Goal: Information Seeking & Learning: Get advice/opinions

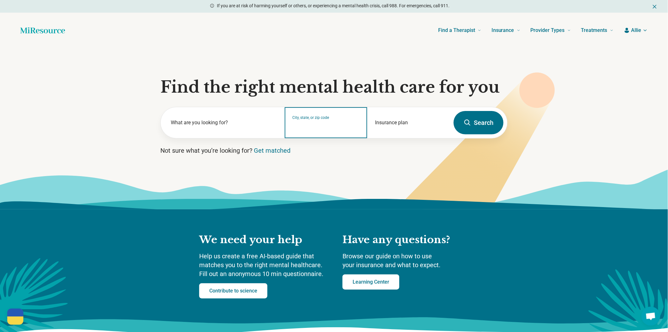
click at [323, 130] on input "City, state, or zip code" at bounding box center [326, 127] width 67 height 8
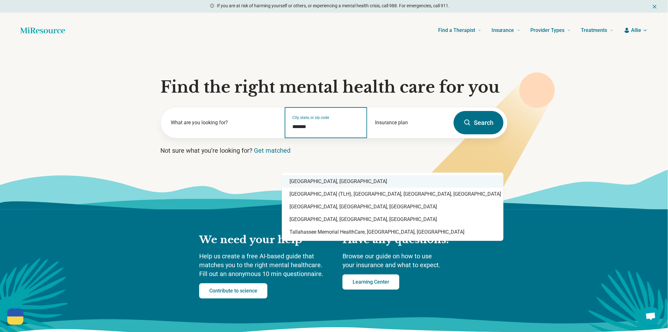
click at [317, 183] on div "Tallahassee, FL" at bounding box center [393, 181] width 222 height 13
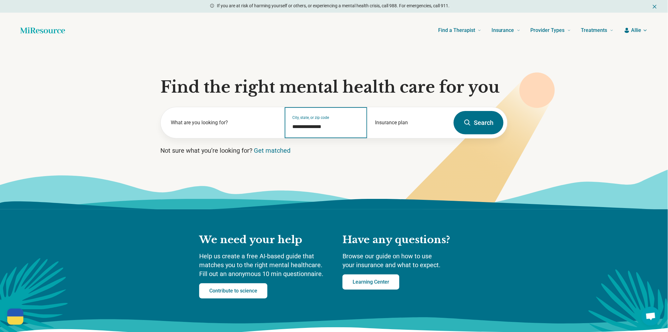
type input "**********"
click at [478, 134] on button "Search" at bounding box center [479, 122] width 50 height 23
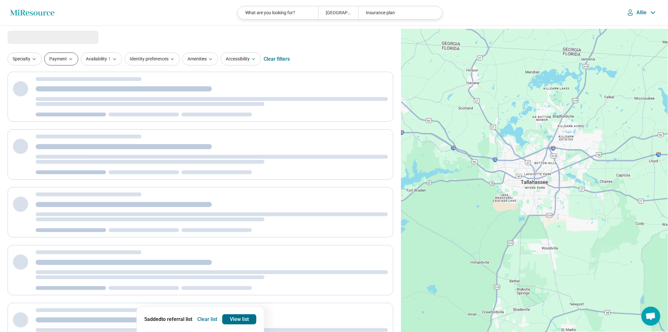
click at [74, 61] on button "Payment" at bounding box center [61, 58] width 34 height 13
select select "***"
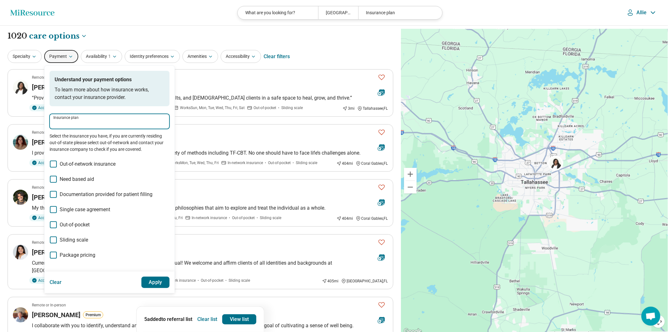
click at [88, 127] on input "Insurance plan" at bounding box center [109, 124] width 112 height 8
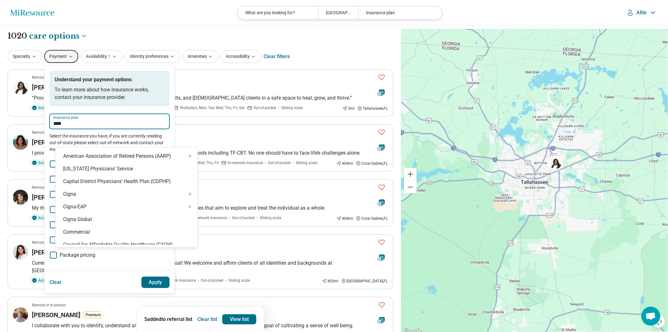
type input "*****"
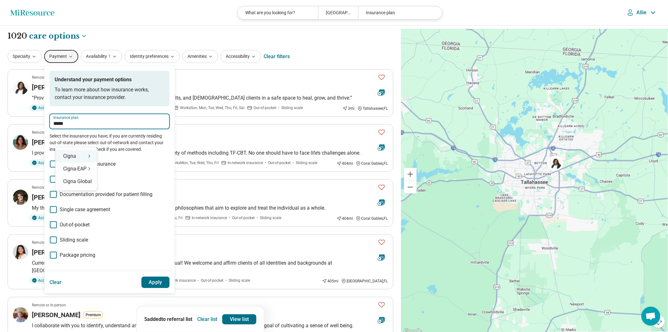
click at [74, 155] on div "Cigna" at bounding box center [76, 156] width 41 height 13
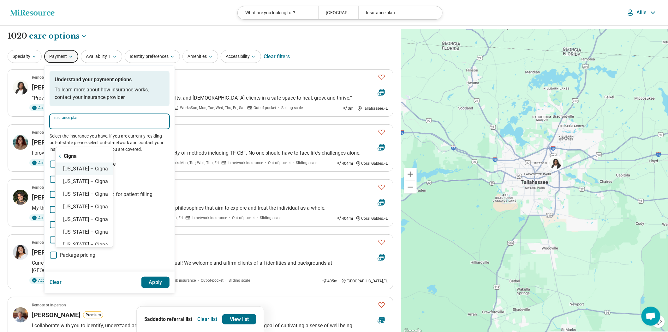
click at [88, 175] on div "Florida – Cigna" at bounding box center [84, 168] width 57 height 13
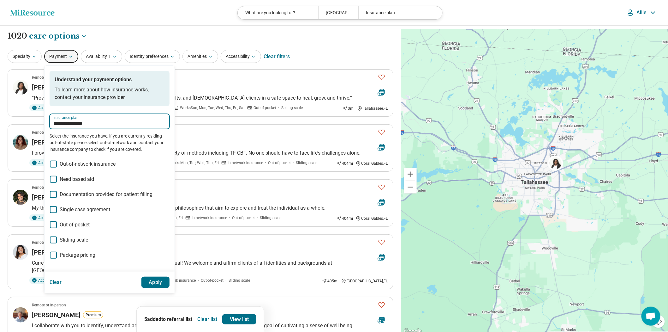
type input "**********"
click at [170, 288] on button "Apply" at bounding box center [156, 281] width 28 height 11
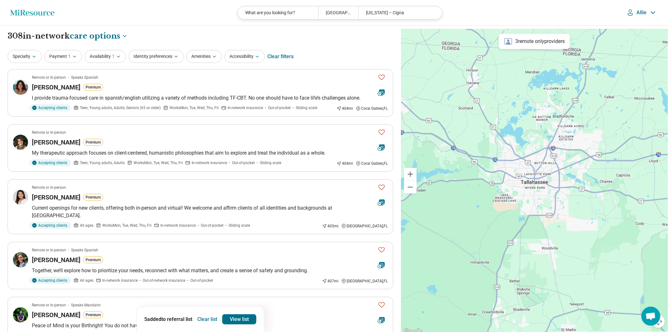
click at [197, 317] on button "Clear list" at bounding box center [207, 319] width 25 height 10
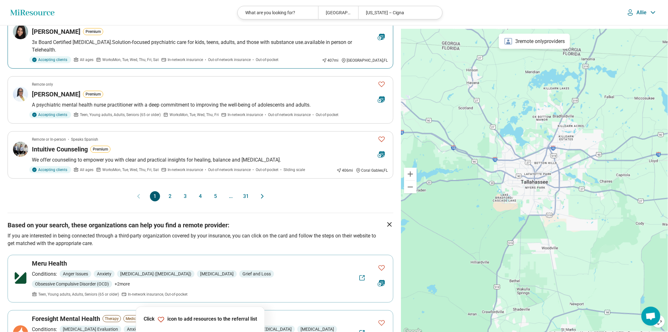
scroll to position [526, 0]
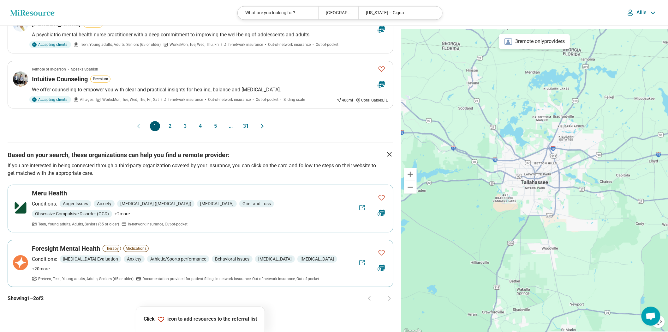
click at [169, 131] on button "2" at bounding box center [170, 126] width 10 height 10
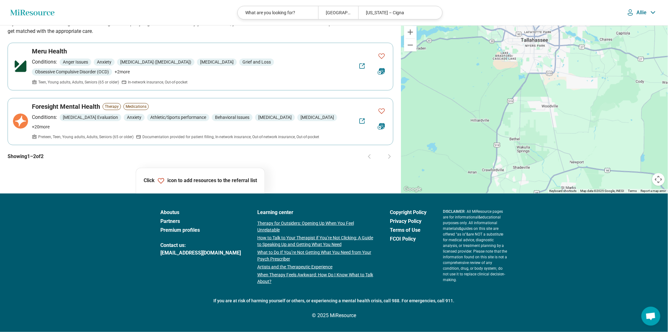
scroll to position [0, 0]
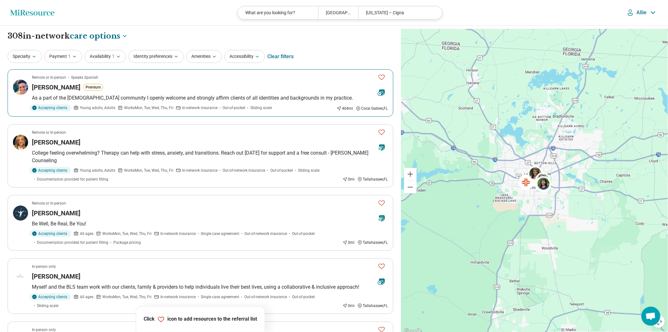
click at [381, 81] on icon "Favorite" at bounding box center [382, 77] width 8 height 8
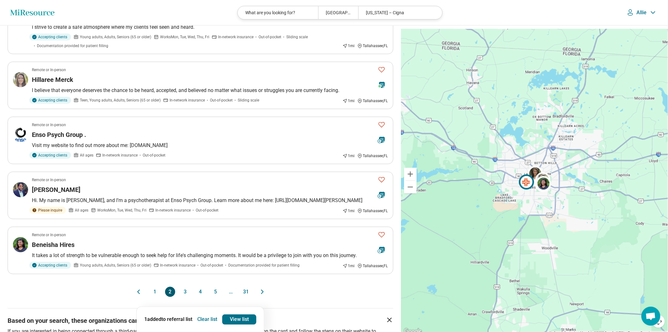
scroll to position [491, 0]
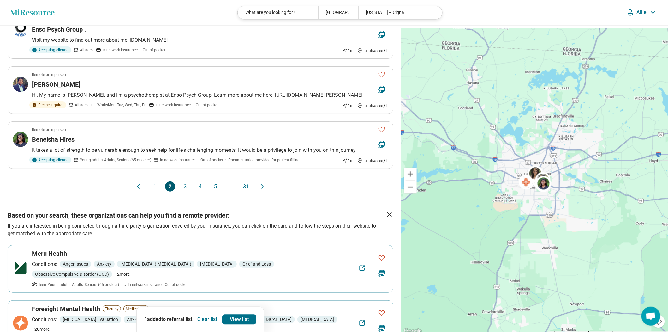
click at [181, 191] on button "3" at bounding box center [185, 186] width 10 height 10
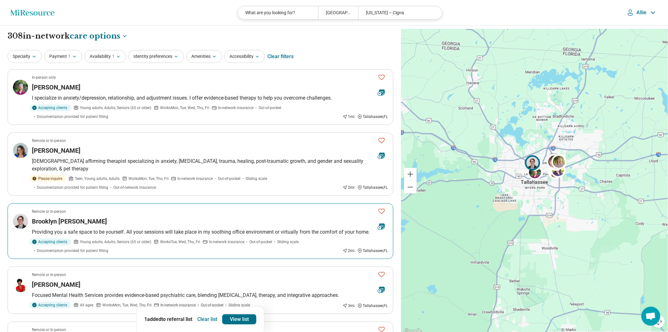
scroll to position [35, 0]
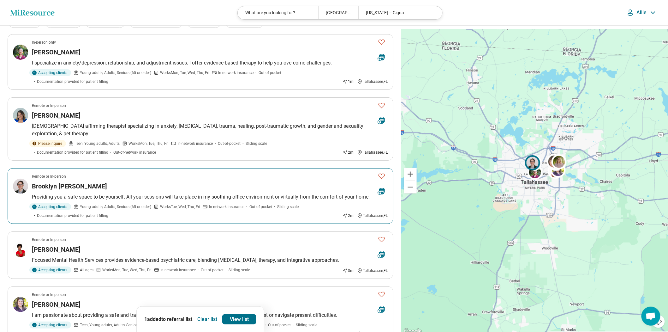
click at [379, 180] on icon "Favorite" at bounding box center [382, 176] width 8 height 8
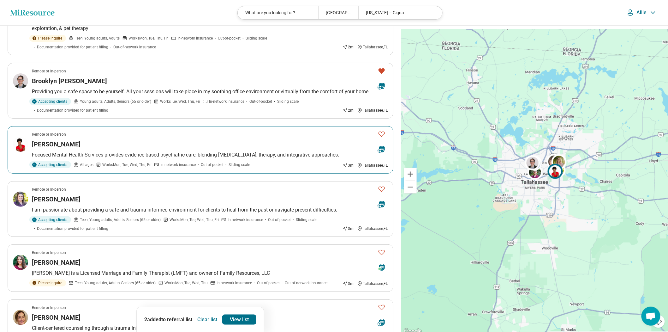
scroll to position [105, 0]
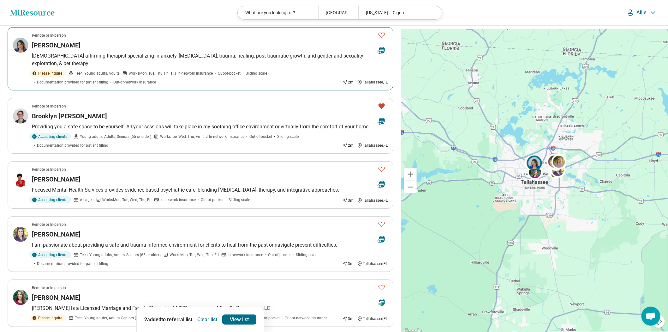
click at [212, 78] on article "Remote or In-person Alicia Armstrong LGBTQ+ affirming therapist specializing in…" at bounding box center [201, 58] width 386 height 63
click at [380, 39] on icon "Favorite" at bounding box center [382, 35] width 8 height 8
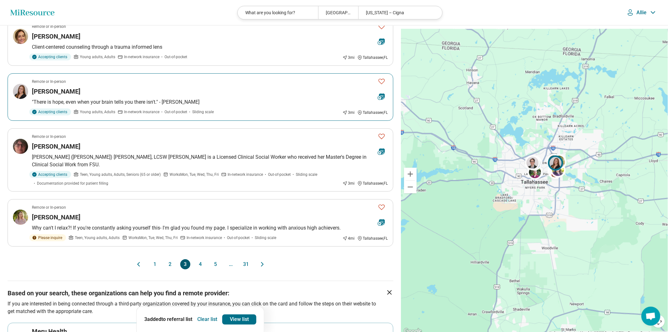
scroll to position [491, 0]
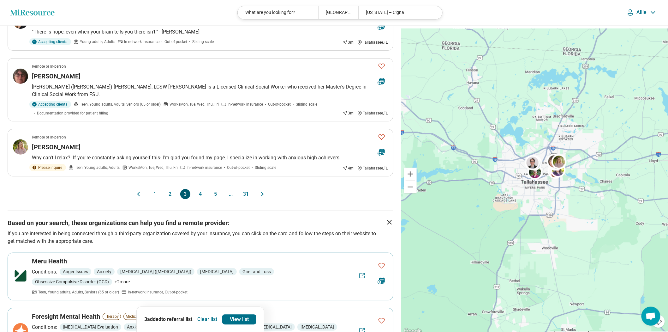
click at [274, 26] on div "Meghan McCloskey" at bounding box center [202, 21] width 341 height 9
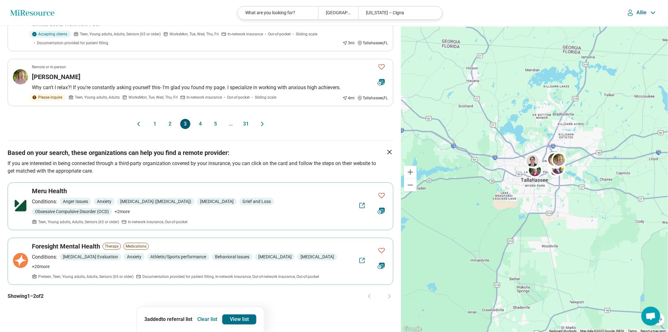
click at [199, 129] on button "4" at bounding box center [201, 124] width 10 height 10
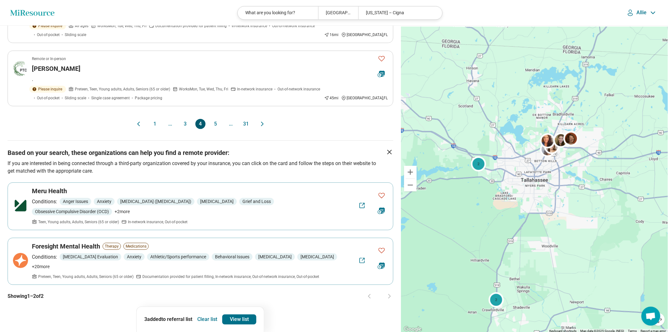
scroll to position [596, 0]
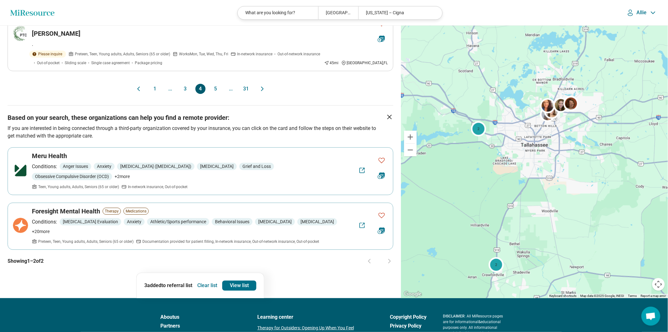
click at [219, 94] on button "5" at bounding box center [216, 89] width 10 height 10
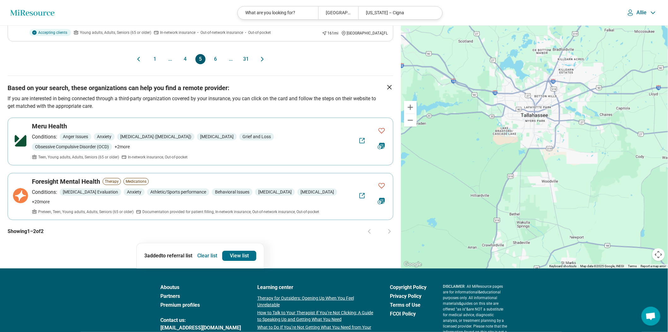
scroll to position [667, 0]
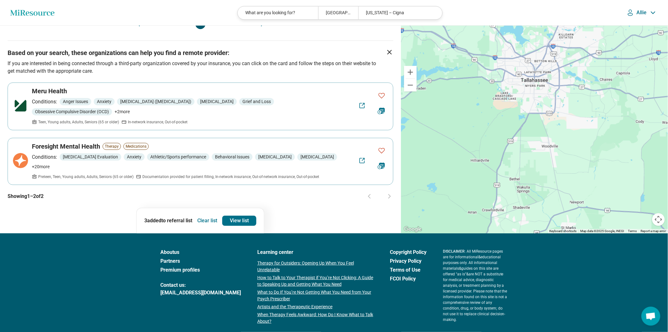
click at [216, 29] on button "6" at bounding box center [216, 24] width 10 height 10
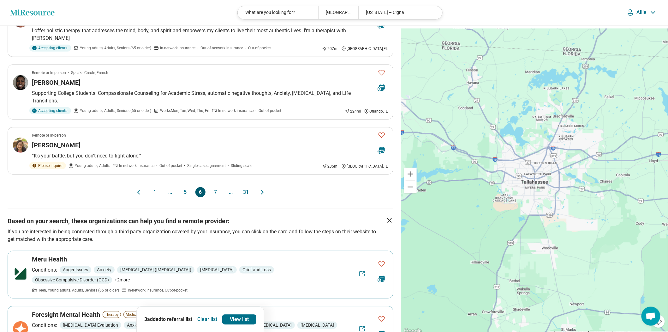
scroll to position [526, 0]
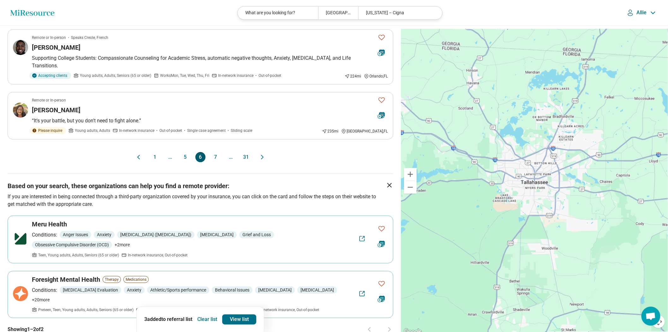
click at [219, 162] on button "7" at bounding box center [216, 157] width 10 height 10
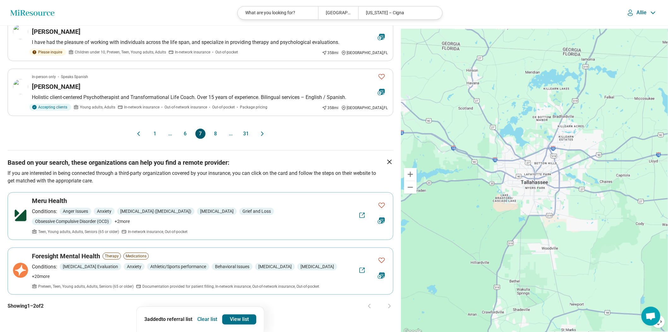
click at [219, 139] on button "8" at bounding box center [216, 134] width 10 height 10
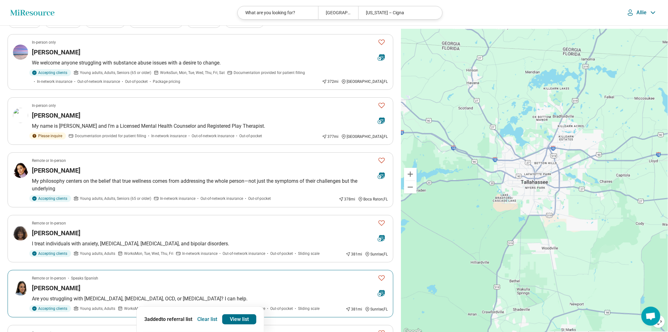
scroll to position [0, 0]
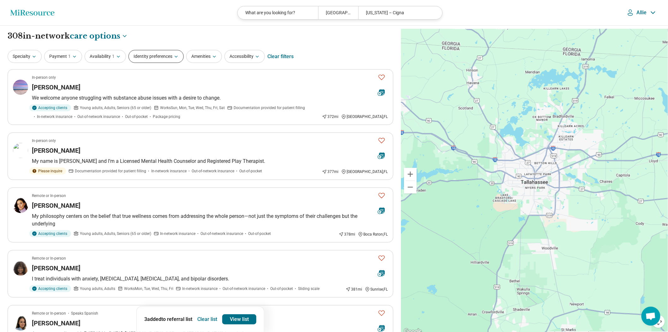
click at [184, 62] on button "Identity preferences" at bounding box center [156, 56] width 55 height 13
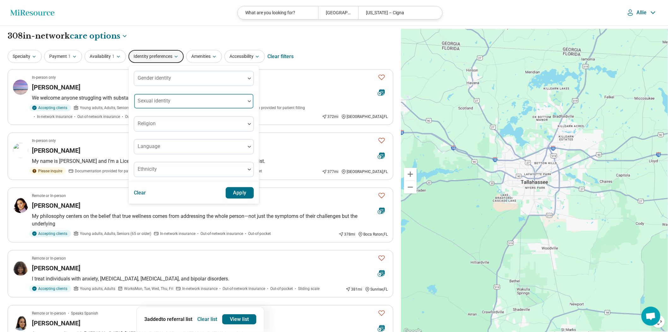
click at [187, 108] on div at bounding box center [190, 103] width 106 height 9
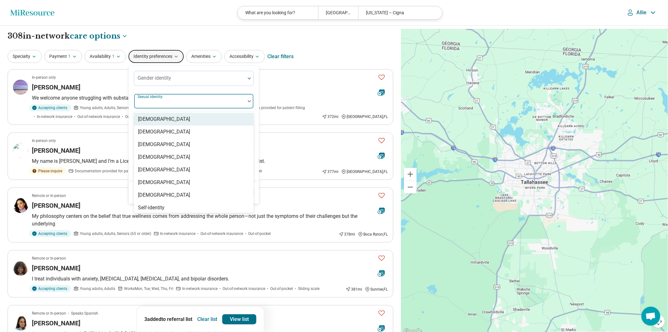
click at [196, 101] on div "Gender identity 8 results available. Use Up and Down to choose options, press E…" at bounding box center [194, 124] width 120 height 106
click at [187, 105] on div "Sexual identity" at bounding box center [194, 101] width 120 height 15
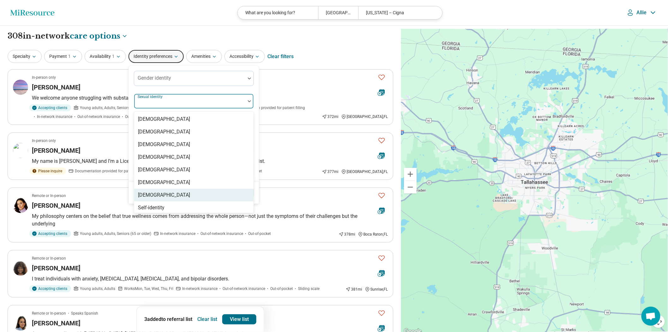
drag, startPoint x: 173, startPoint y: 213, endPoint x: 200, endPoint y: 214, distance: 27.2
click at [172, 201] on div "Queer" at bounding box center [193, 195] width 119 height 13
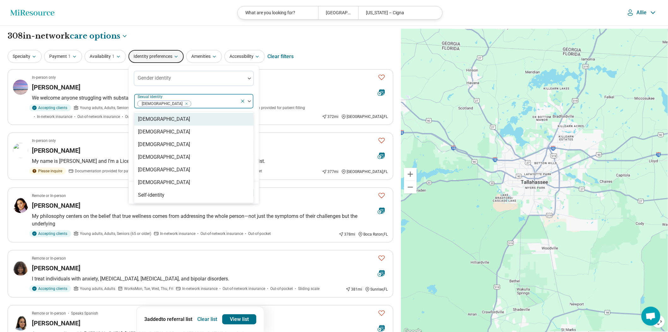
drag, startPoint x: 255, startPoint y: 99, endPoint x: 266, endPoint y: 184, distance: 86.0
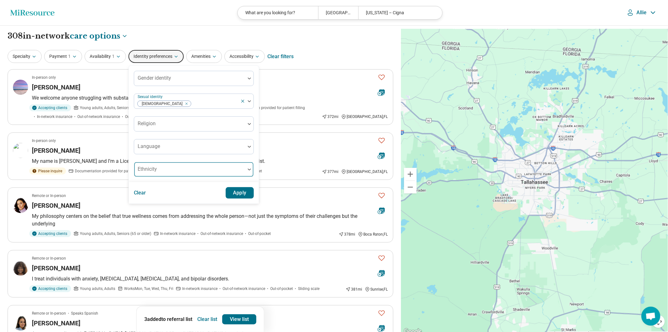
click at [254, 99] on div "Gender identity Sexual identity Queer Religion Language Ethnicity" at bounding box center [194, 124] width 120 height 106
click at [254, 198] on button "Apply" at bounding box center [240, 192] width 28 height 11
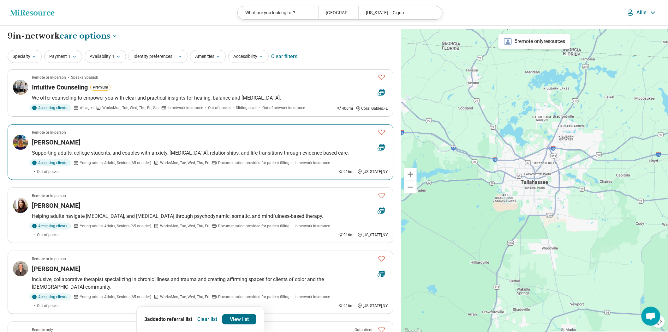
scroll to position [140, 0]
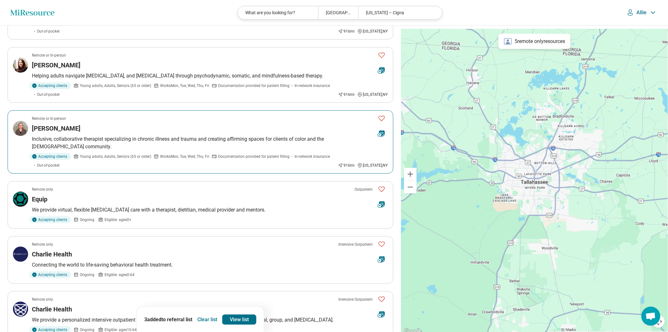
click at [381, 122] on icon "Favorite" at bounding box center [382, 118] width 8 height 8
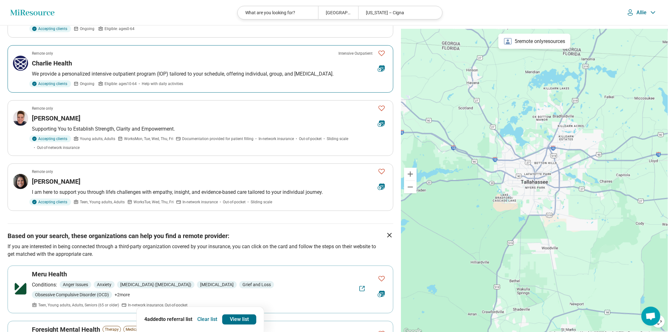
scroll to position [421, 0]
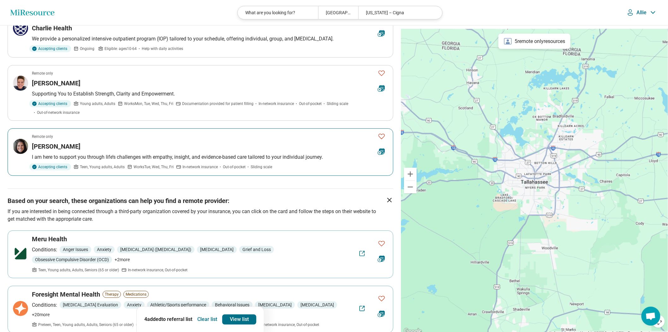
click at [381, 140] on icon "Favorite" at bounding box center [382, 136] width 8 height 8
click at [243, 317] on link "View list" at bounding box center [239, 319] width 34 height 10
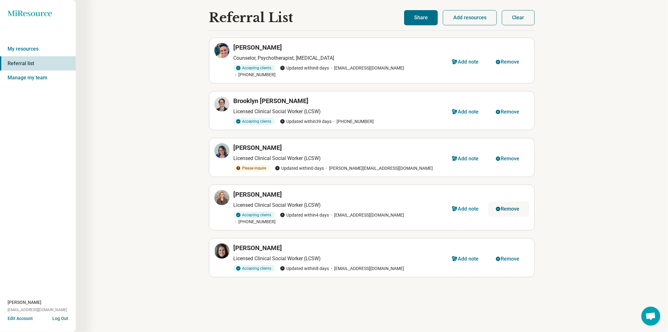
click at [514, 211] on div "Remove" at bounding box center [510, 208] width 19 height 5
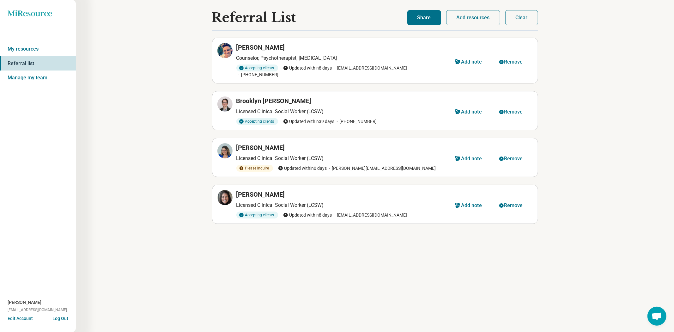
click at [48, 18] on div "Miresource logo My resources Referral list Manage my team Allie Stowers ams19bq…" at bounding box center [38, 166] width 76 height 332
click at [49, 18] on div "Miresource logo My resources Referral list Manage my team Allie Stowers ams19bq…" at bounding box center [38, 166] width 76 height 332
click at [49, 15] on icon at bounding box center [30, 13] width 44 height 6
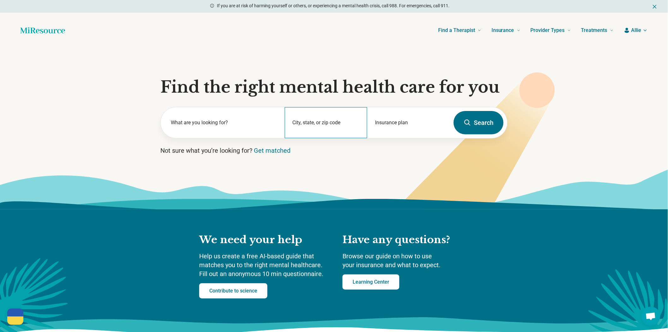
click at [300, 138] on div "City, state, or zip code" at bounding box center [326, 122] width 83 height 31
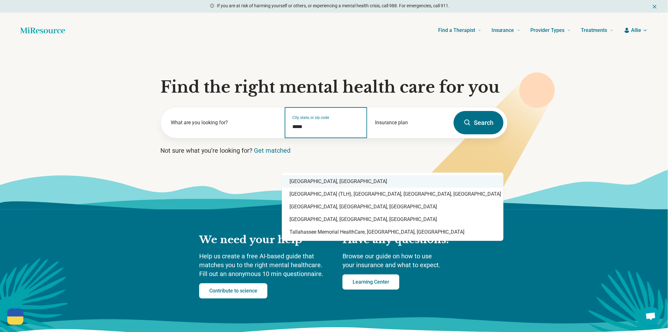
click at [309, 177] on div "Tallahassee, FL" at bounding box center [393, 181] width 222 height 13
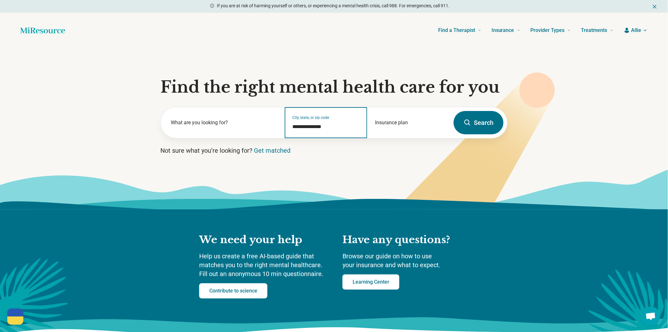
type input "**********"
click at [477, 134] on button "Search" at bounding box center [479, 122] width 50 height 23
select select "***"
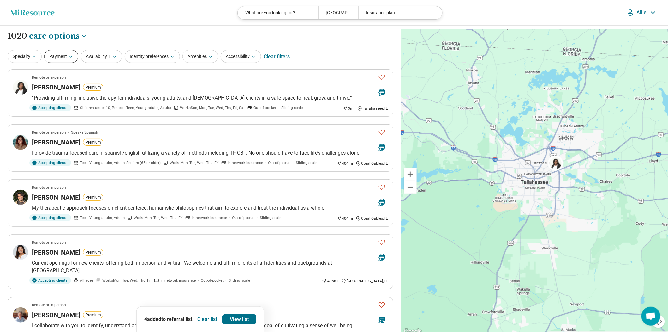
click at [68, 63] on button "Payment" at bounding box center [61, 56] width 34 height 13
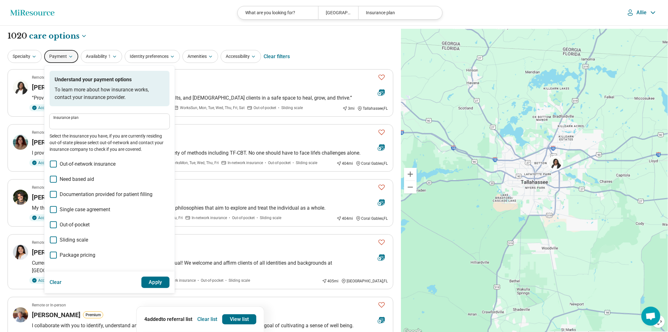
click at [89, 119] on label "Insurance plan" at bounding box center [109, 118] width 112 height 4
click at [89, 127] on input "Insurance plan" at bounding box center [109, 124] width 112 height 8
type input "*****"
click at [78, 156] on div "Cigna" at bounding box center [76, 156] width 41 height 13
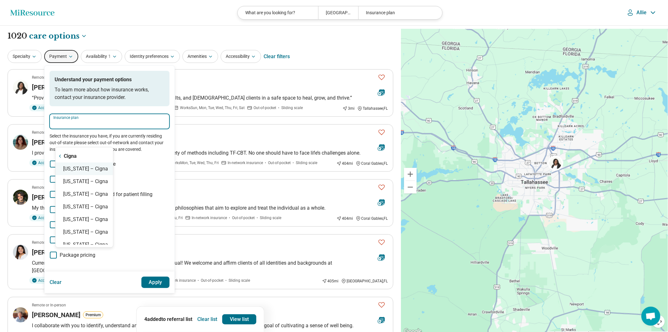
click at [86, 168] on div "Florida – Cigna" at bounding box center [84, 168] width 57 height 13
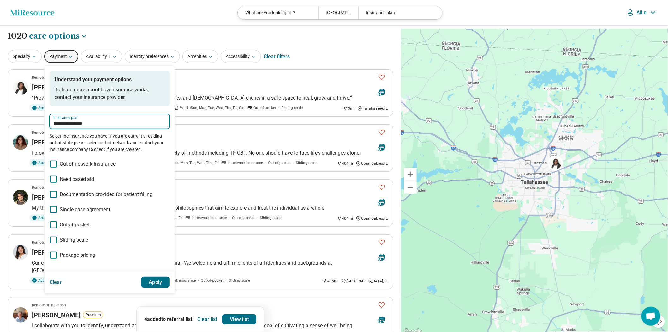
type input "**********"
click at [170, 288] on button "Apply" at bounding box center [156, 281] width 28 height 11
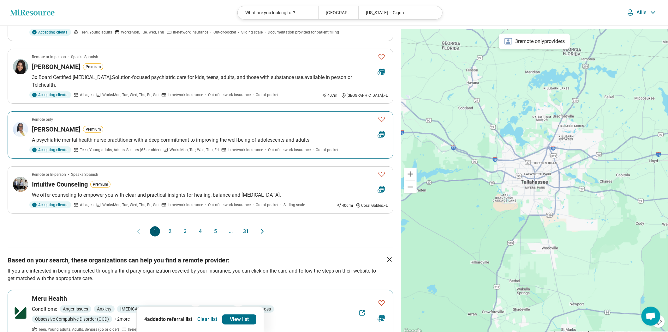
scroll to position [561, 0]
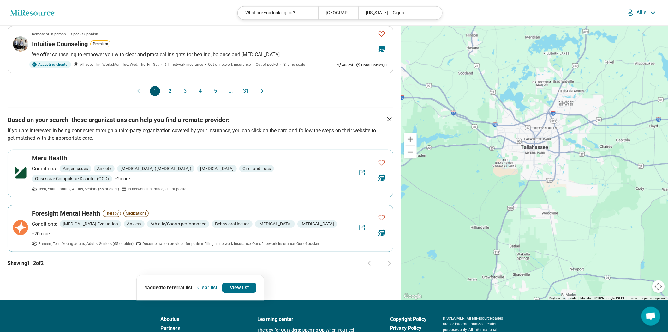
click at [166, 96] on button "2" at bounding box center [170, 91] width 10 height 10
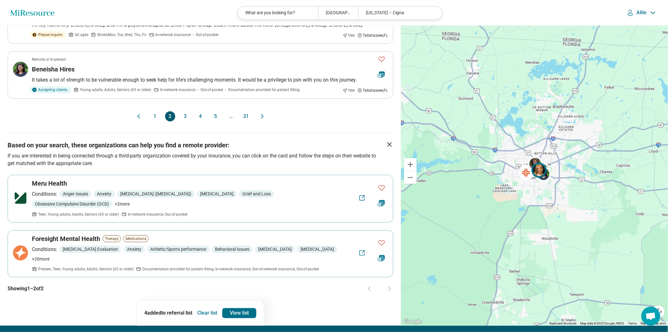
scroll to position [0, 0]
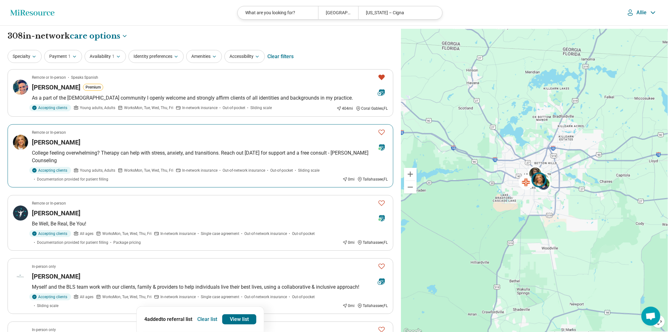
click at [203, 164] on p "College feeling overwhelming? Therapy can help with stress, anxiety, and transi…" at bounding box center [210, 156] width 356 height 15
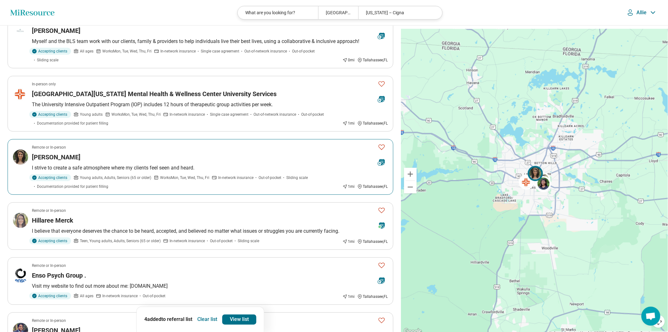
scroll to position [316, 0]
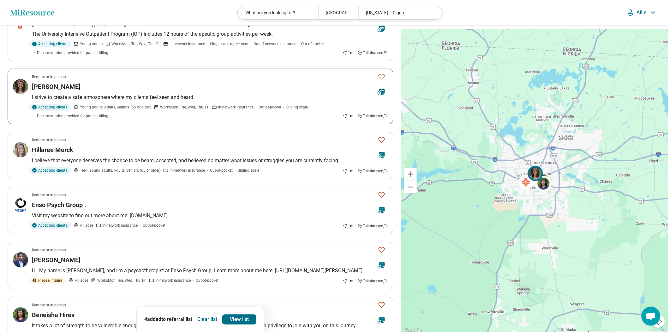
click at [223, 154] on div "Hillaree Merck" at bounding box center [202, 149] width 341 height 9
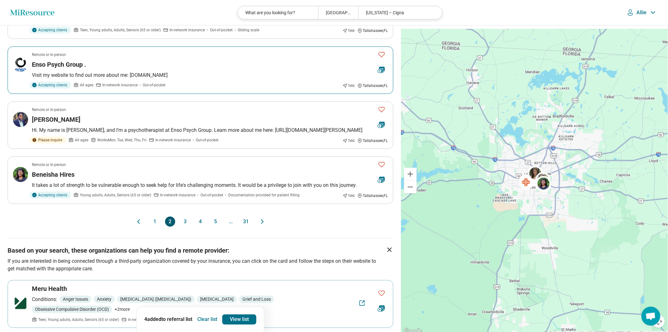
scroll to position [561, 0]
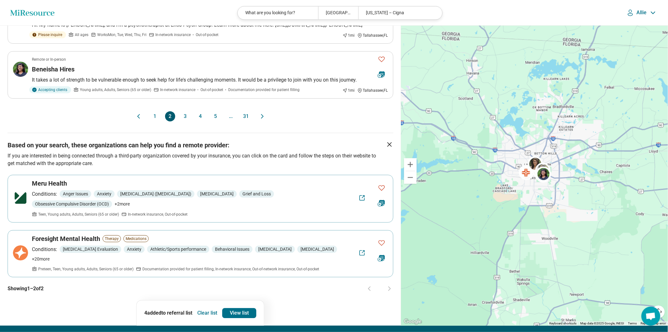
click at [184, 121] on button "3" at bounding box center [185, 116] width 10 height 10
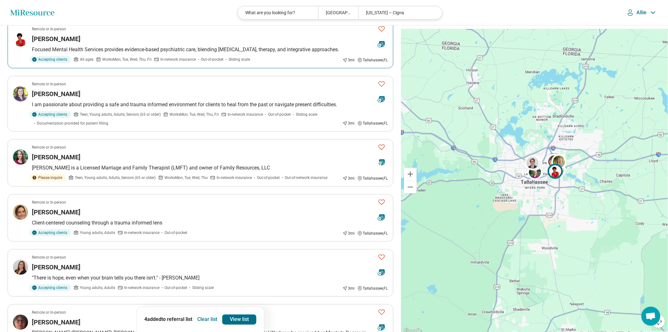
scroll to position [281, 0]
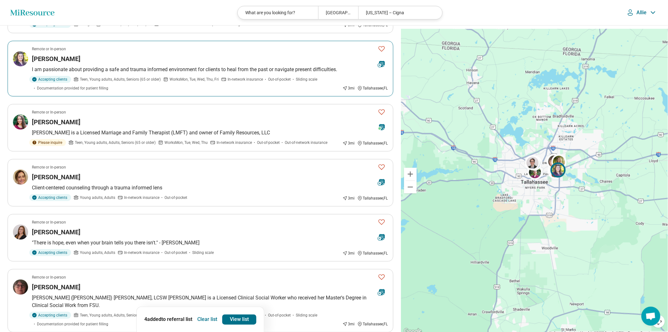
click at [219, 96] on article "Remote or In-person Julia Coelho I am passionate about providing a safe and tra…" at bounding box center [201, 69] width 386 height 56
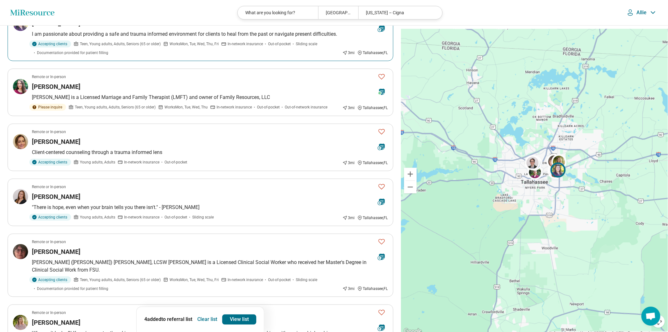
scroll to position [351, 0]
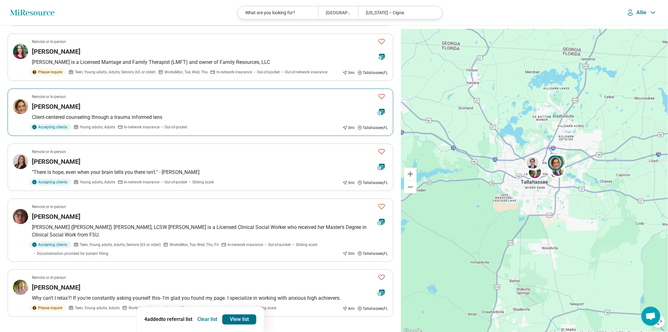
click at [251, 100] on div "Remote or In-person" at bounding box center [202, 97] width 341 height 6
click at [251, 321] on link "View list" at bounding box center [239, 319] width 34 height 10
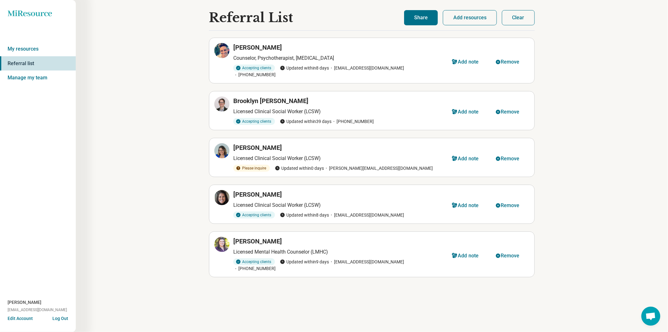
click at [408, 19] on button "Share" at bounding box center [421, 17] width 34 height 15
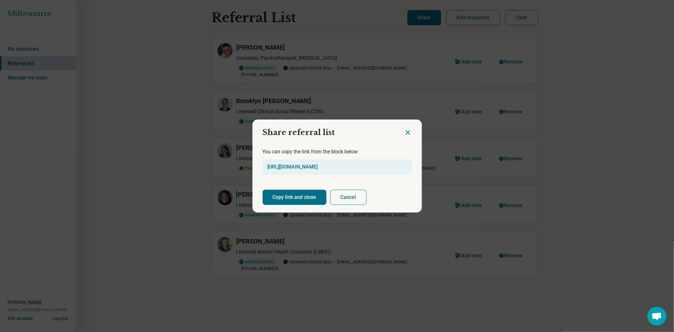
click at [317, 195] on button "Copy link and close" at bounding box center [295, 197] width 64 height 15
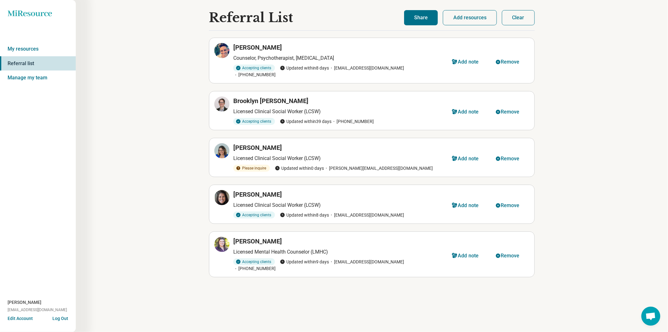
drag, startPoint x: 642, startPoint y: 134, endPoint x: 364, endPoint y: 76, distance: 283.9
click at [642, 134] on div "Referral List Jessica Aleman Counselor, Psychotherapist, Psychologist Accepting…" at bounding box center [372, 166] width 593 height 332
click at [521, 23] on button "Clear" at bounding box center [518, 17] width 33 height 15
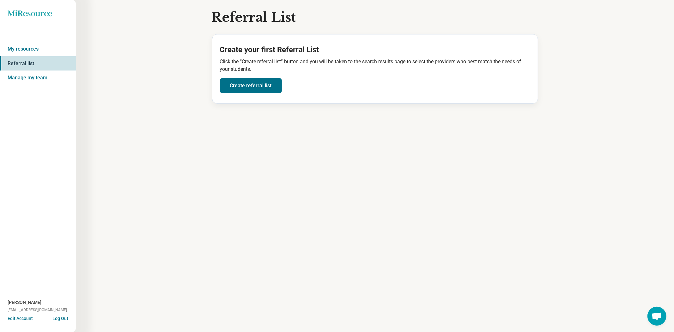
click at [45, 14] on icon at bounding box center [30, 13] width 44 height 6
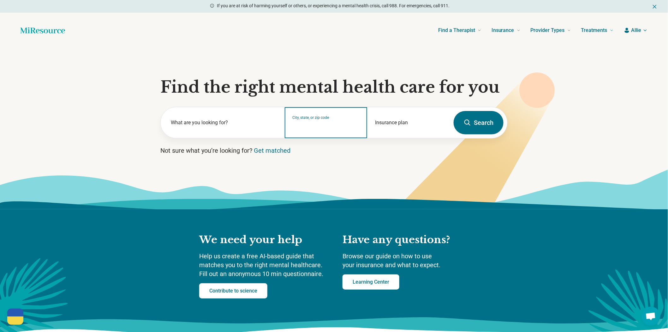
click at [311, 130] on input "City, state, or zip code" at bounding box center [326, 127] width 67 height 8
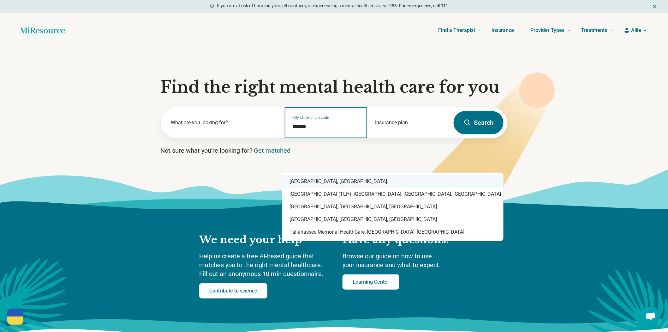
click at [323, 183] on div "Tallahassee, FL" at bounding box center [393, 181] width 222 height 13
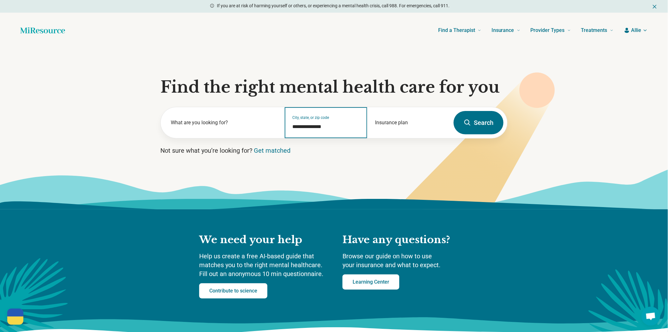
type input "**********"
click at [466, 134] on button "Search" at bounding box center [479, 122] width 50 height 23
select select "***"
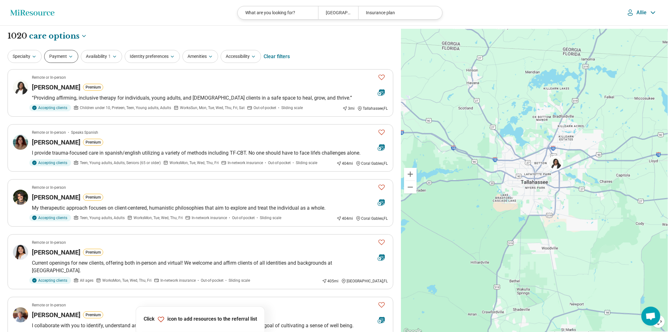
click at [59, 63] on button "Payment" at bounding box center [61, 56] width 34 height 13
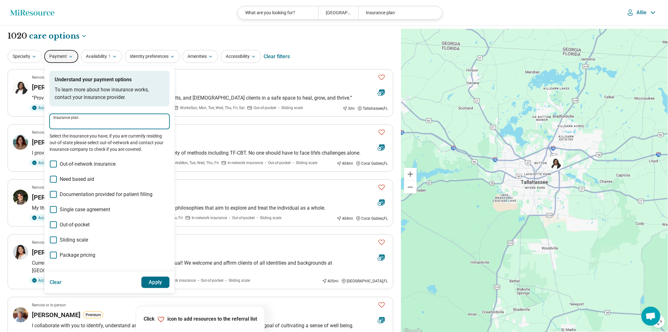
click at [92, 127] on input "Insurance plan" at bounding box center [109, 124] width 112 height 8
click at [108, 171] on div "Florida Blue" at bounding box center [101, 168] width 91 height 13
type input "**********"
click at [170, 288] on button "Apply" at bounding box center [156, 281] width 28 height 11
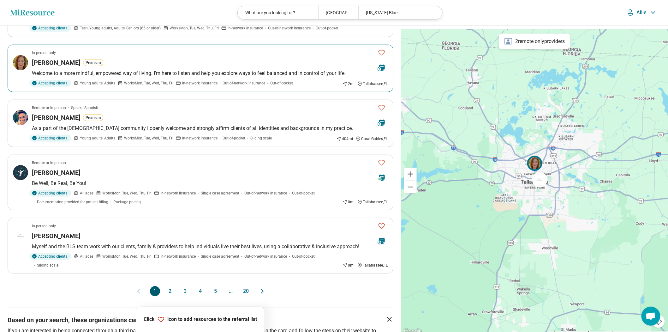
scroll to position [421, 0]
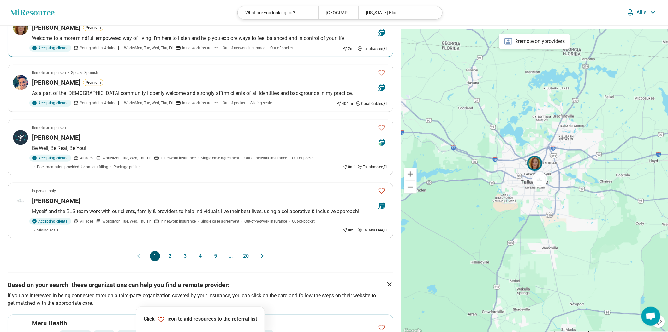
click at [379, 21] on icon "Favorite" at bounding box center [382, 18] width 8 height 8
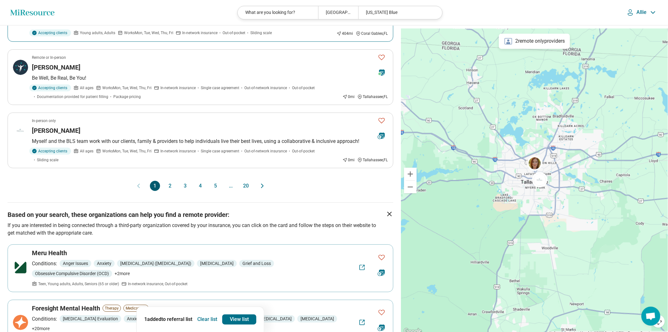
scroll to position [561, 0]
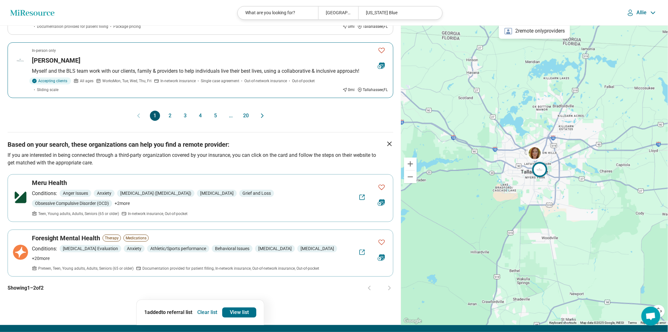
click at [204, 65] on div "Amanda Capece" at bounding box center [202, 60] width 341 height 9
click at [166, 121] on button "2" at bounding box center [170, 116] width 10 height 10
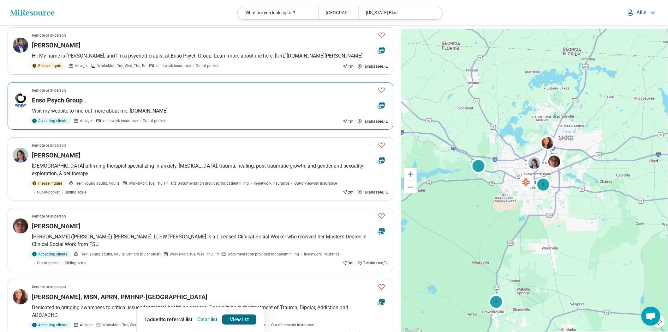
scroll to position [140, 0]
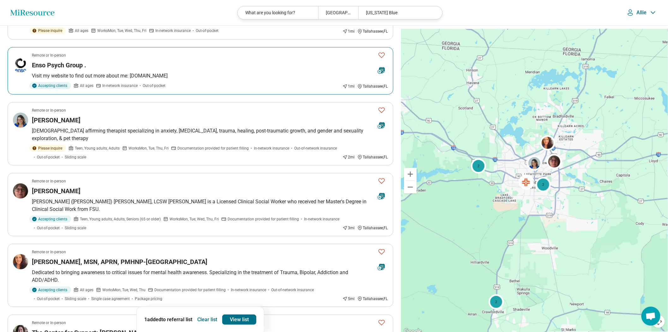
click at [380, 59] on icon "Favorite" at bounding box center [382, 55] width 8 height 8
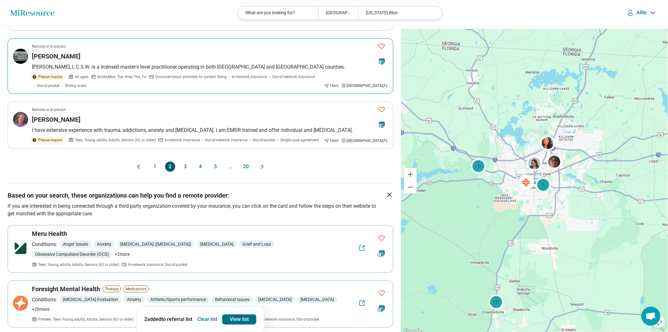
scroll to position [596, 0]
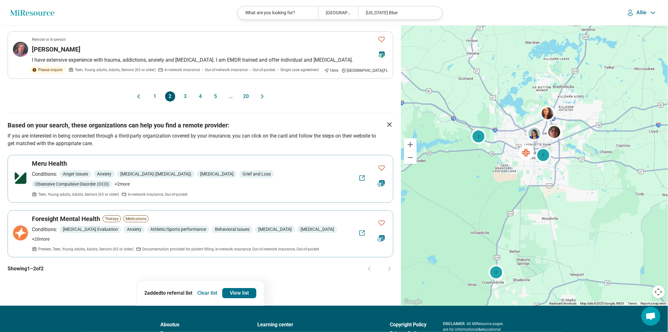
click at [182, 101] on button "3" at bounding box center [185, 96] width 10 height 10
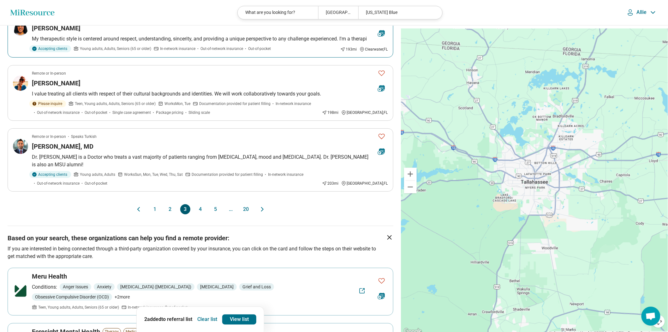
scroll to position [526, 0]
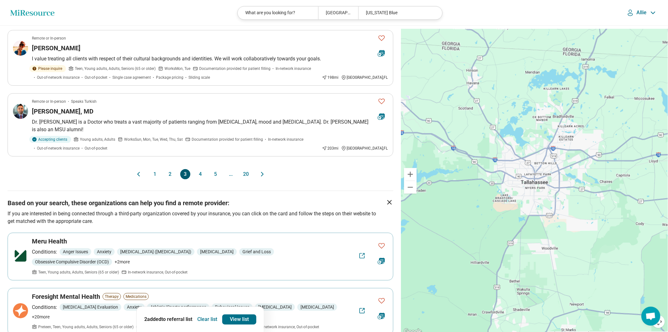
click at [166, 179] on button "2" at bounding box center [170, 174] width 10 height 10
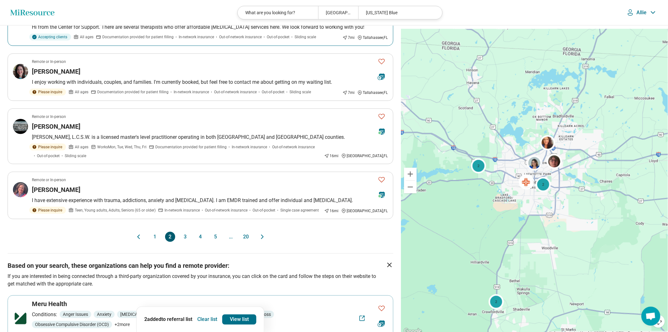
scroll to position [561, 0]
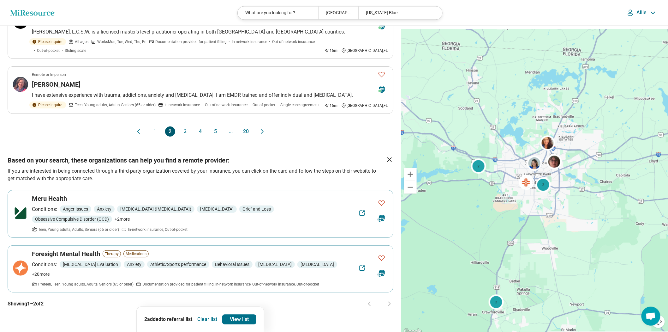
click at [153, 136] on button "1" at bounding box center [155, 131] width 10 height 10
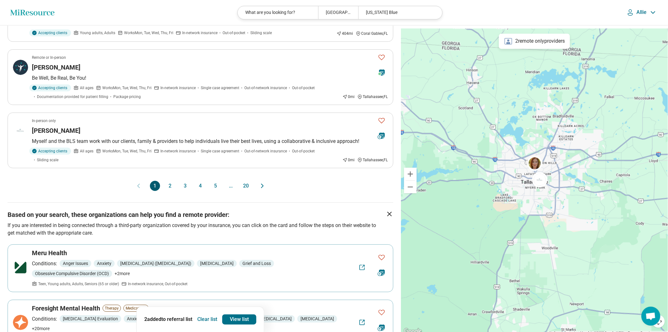
scroll to position [526, 0]
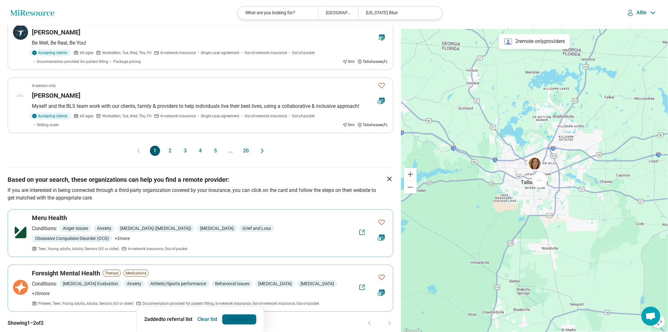
click at [238, 316] on link "View list" at bounding box center [239, 319] width 34 height 10
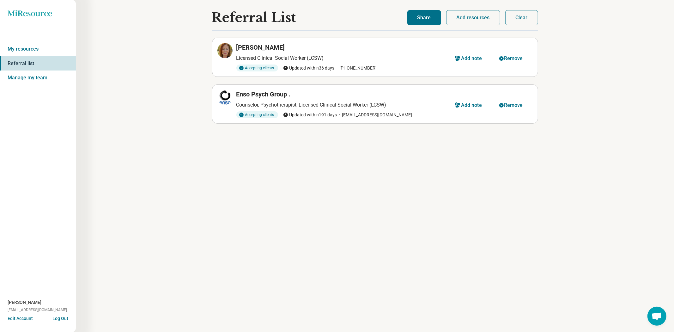
click at [411, 16] on button "Share" at bounding box center [424, 17] width 34 height 15
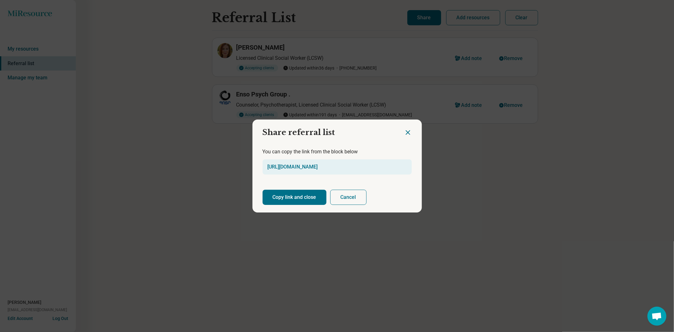
click at [311, 202] on button "Copy link and close" at bounding box center [295, 197] width 64 height 15
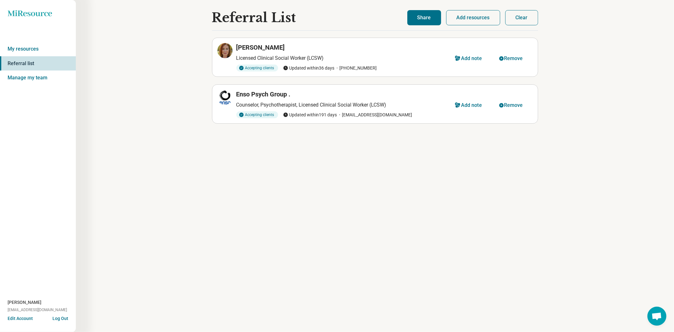
click at [554, 187] on div "Referral List Mary Langrick Licensed Clinical Social Worker (LCSW) Accepting cl…" at bounding box center [375, 166] width 598 height 332
click at [499, 14] on div "Clear Add resources Share" at bounding box center [472, 17] width 131 height 15
click at [513, 19] on button "Clear" at bounding box center [521, 17] width 33 height 15
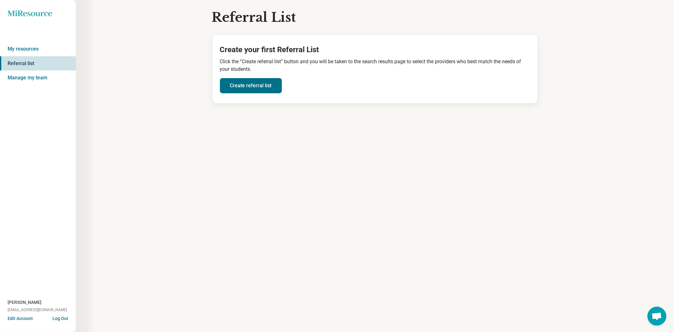
click at [35, 16] on icon at bounding box center [30, 13] width 44 height 6
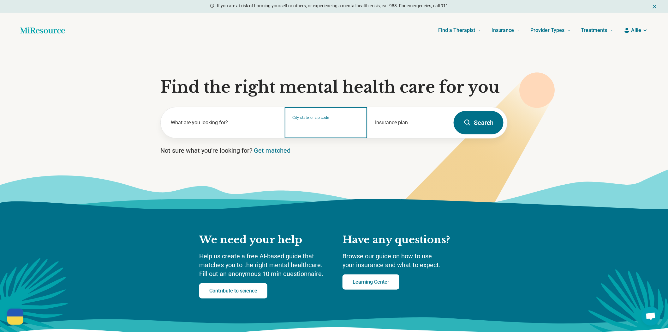
click at [316, 130] on input "City, state, or zip code" at bounding box center [326, 127] width 67 height 8
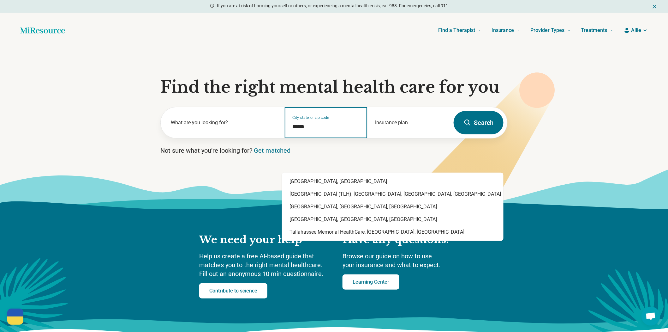
click at [334, 178] on div "Tallahassee, FL" at bounding box center [393, 181] width 222 height 13
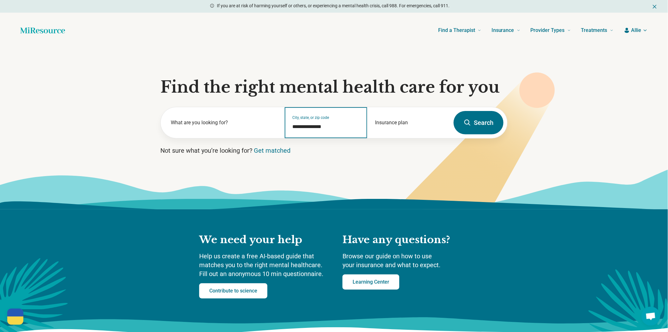
type input "**********"
click at [471, 134] on button "Search" at bounding box center [479, 122] width 50 height 23
click at [456, 134] on button "Search" at bounding box center [479, 122] width 50 height 23
click at [481, 134] on button "Search" at bounding box center [479, 122] width 50 height 23
click at [318, 138] on div "**********" at bounding box center [326, 122] width 83 height 31
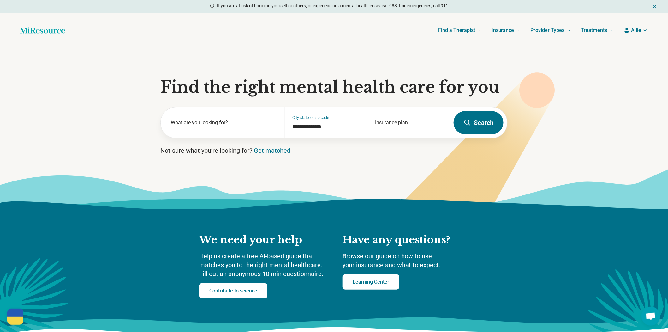
click at [455, 134] on button "Search" at bounding box center [479, 122] width 50 height 23
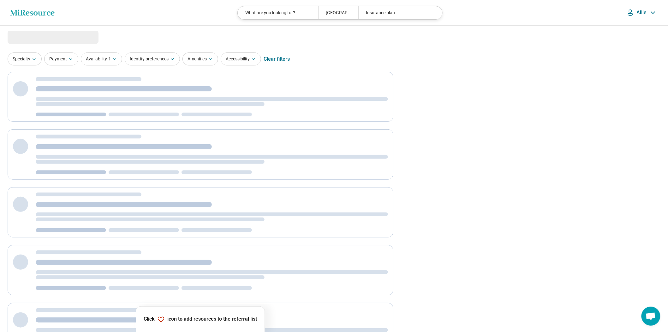
select select "***"
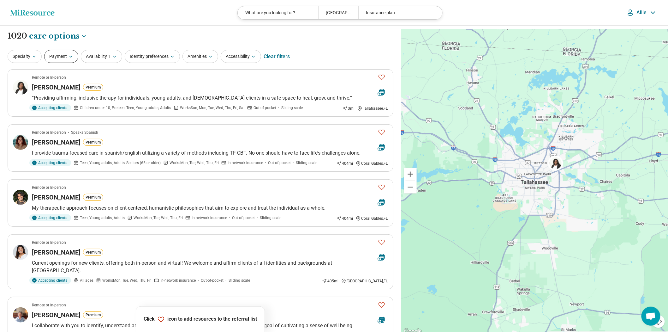
click at [59, 63] on button "Payment" at bounding box center [61, 56] width 34 height 13
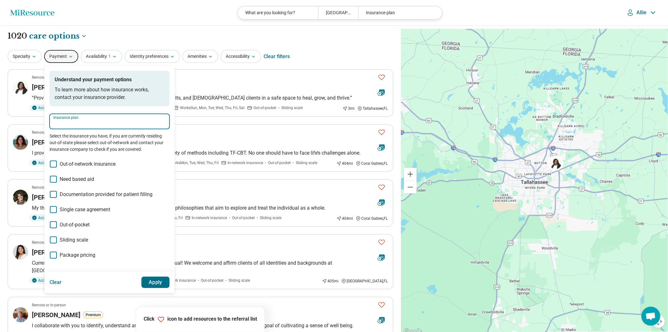
click at [88, 127] on input "Insurance plan" at bounding box center [109, 124] width 112 height 8
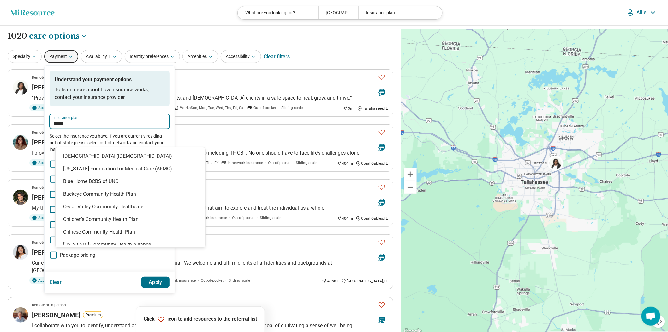
type input "******"
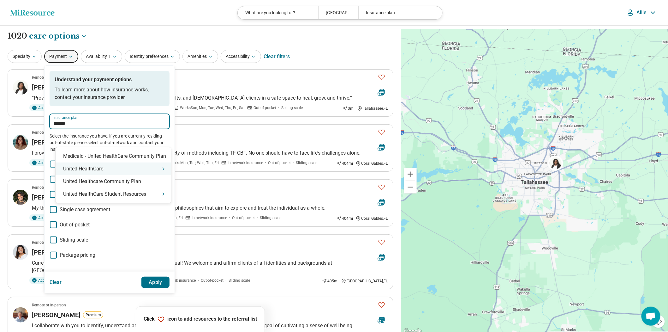
click at [86, 172] on div "United HealthCare" at bounding box center [114, 168] width 116 height 13
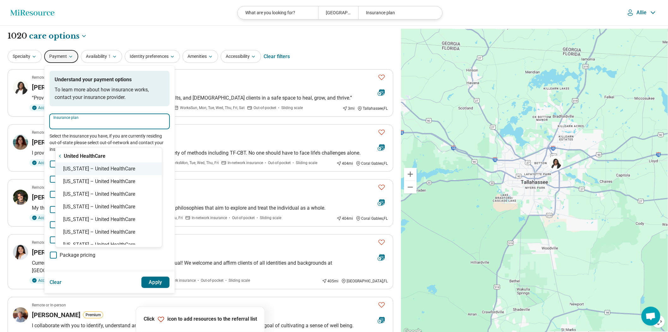
click at [86, 172] on div "Florida – United HealthCare" at bounding box center [109, 168] width 106 height 13
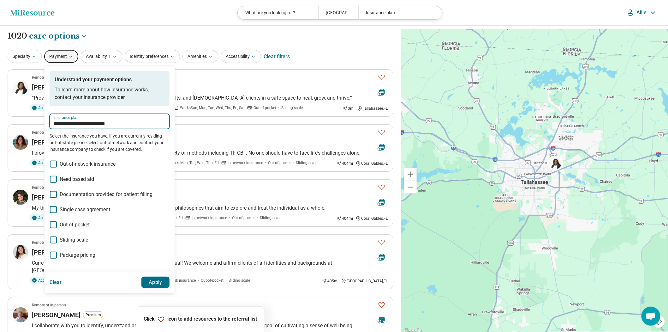
type input "**********"
click at [170, 288] on button "Apply" at bounding box center [156, 281] width 28 height 11
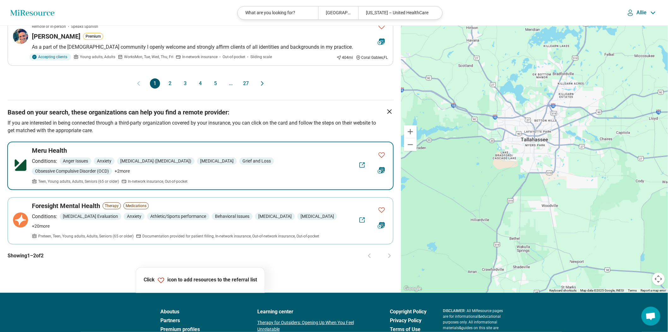
scroll to position [596, 0]
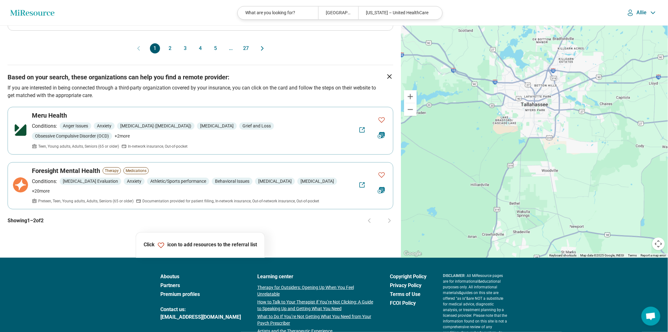
click at [165, 53] on button "2" at bounding box center [170, 48] width 10 height 10
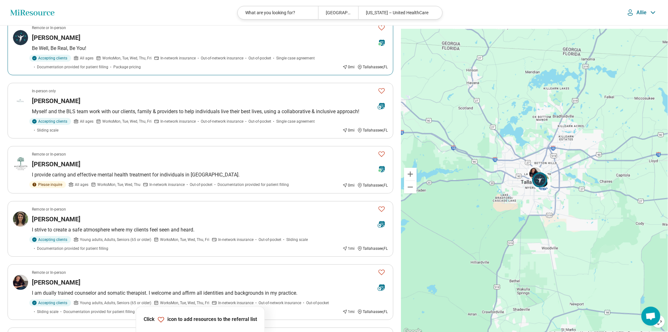
scroll to position [245, 0]
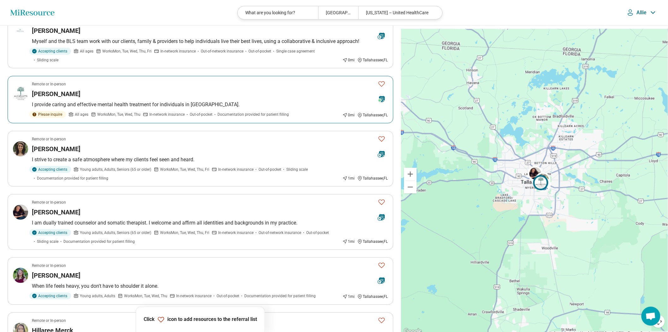
click at [381, 88] on icon "Favorite" at bounding box center [382, 84] width 8 height 8
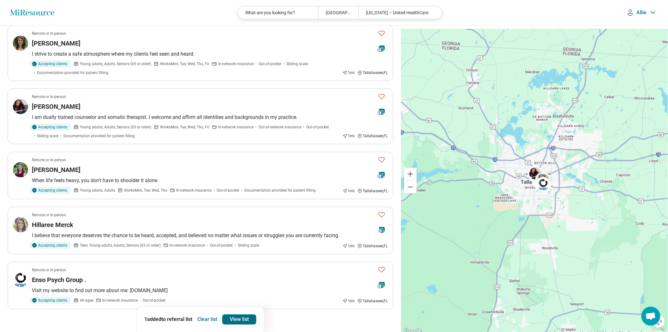
scroll to position [386, 0]
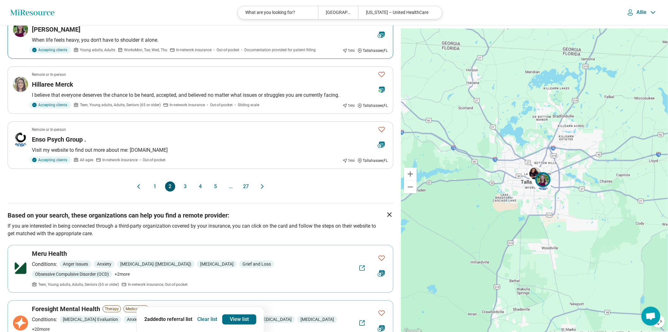
scroll to position [526, 0]
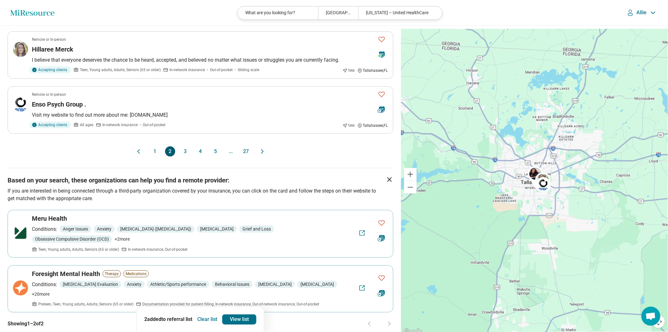
click at [183, 156] on button "3" at bounding box center [185, 151] width 10 height 10
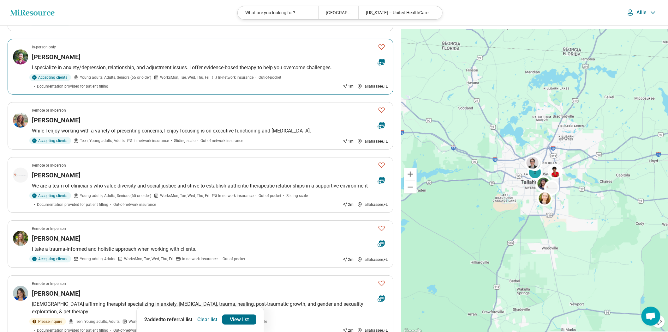
scroll to position [175, 0]
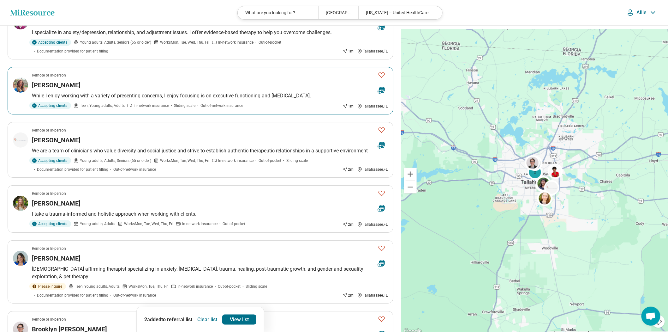
click at [381, 79] on icon "Favorite" at bounding box center [382, 75] width 8 height 8
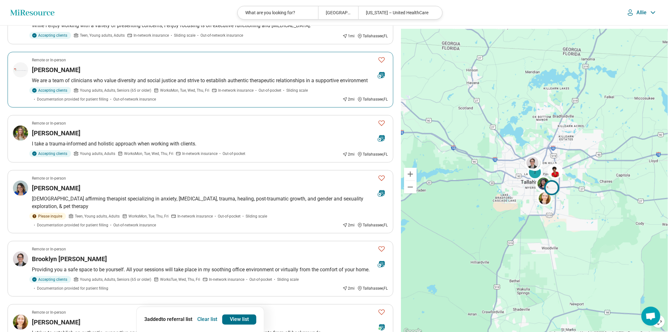
click at [385, 66] on button "Favorite" at bounding box center [382, 59] width 13 height 13
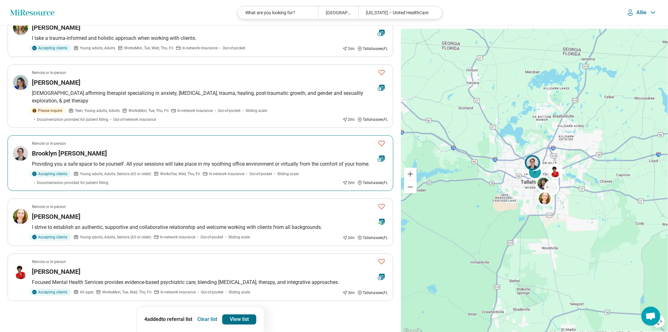
scroll to position [386, 0]
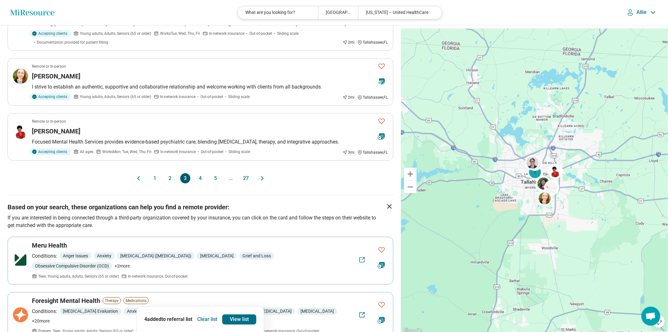
scroll to position [526, 0]
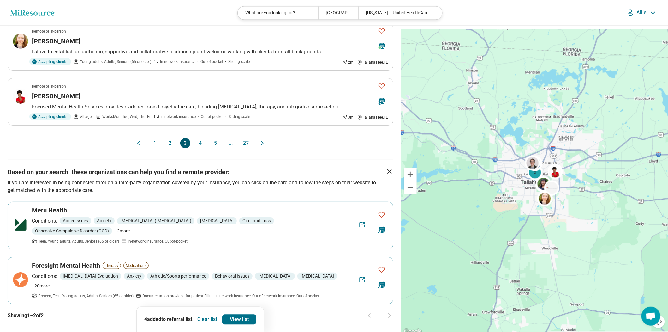
click at [194, 148] on div "1 2 3 4 5 ... 27" at bounding box center [200, 143] width 101 height 10
click at [199, 148] on button "4" at bounding box center [201, 143] width 10 height 10
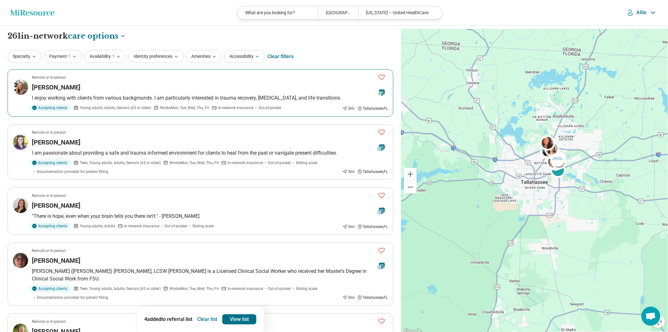
drag, startPoint x: 379, startPoint y: 87, endPoint x: 381, endPoint y: 127, distance: 39.9
click at [379, 81] on icon "Favorite" at bounding box center [382, 77] width 8 height 8
click at [379, 136] on icon "Favorite" at bounding box center [382, 132] width 8 height 8
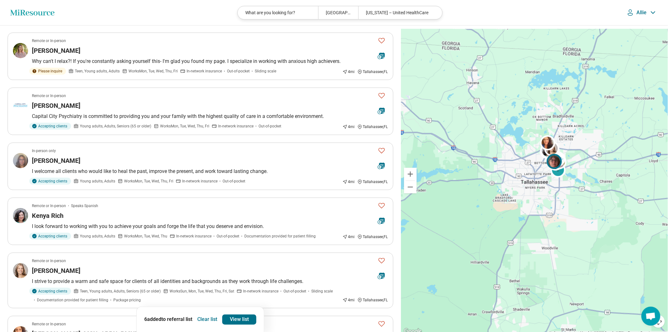
scroll to position [351, 0]
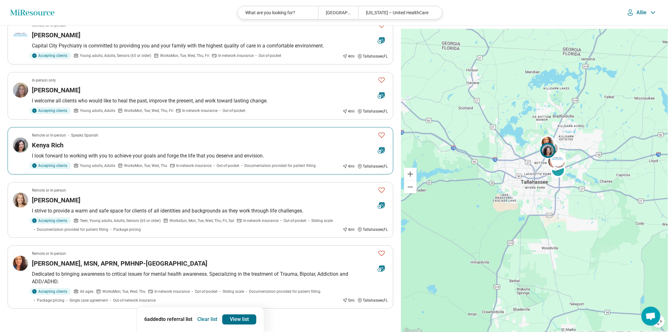
click at [379, 139] on icon "Favorite" at bounding box center [382, 135] width 8 height 8
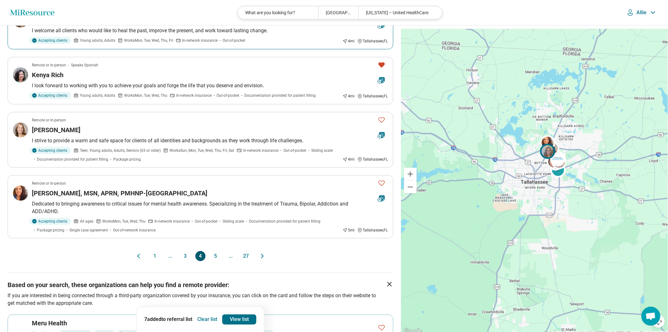
scroll to position [456, 0]
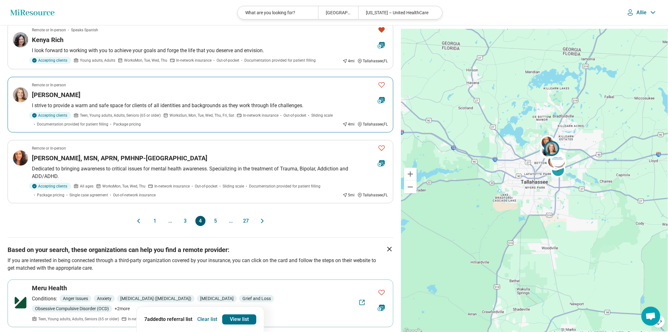
click at [282, 99] on div "Kristin Allen" at bounding box center [202, 94] width 341 height 9
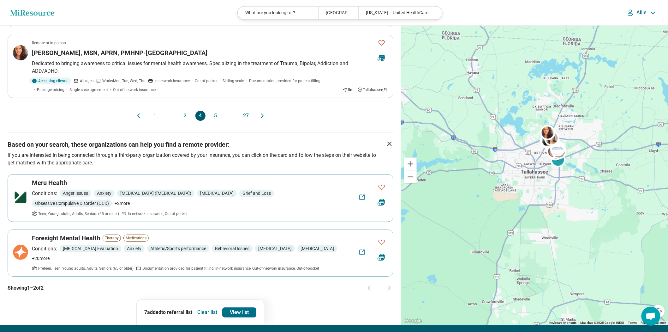
click at [220, 121] on button "5" at bounding box center [216, 116] width 10 height 10
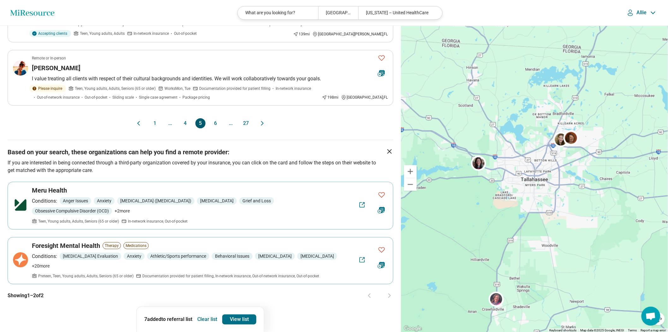
click at [220, 128] on button "6" at bounding box center [216, 123] width 10 height 10
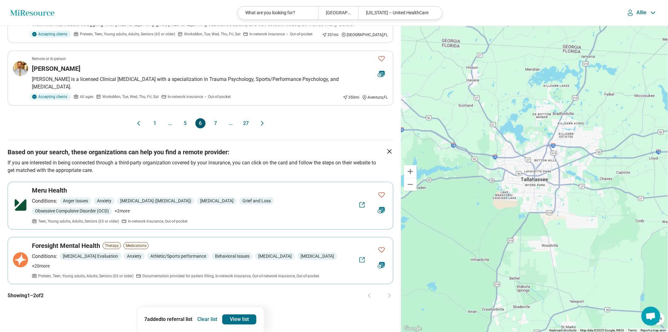
scroll to position [596, 0]
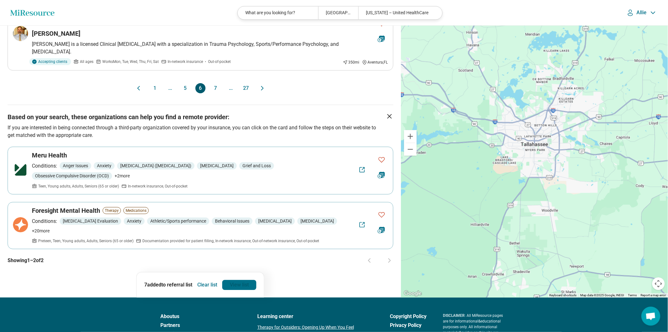
click at [244, 290] on link "View list" at bounding box center [239, 285] width 34 height 10
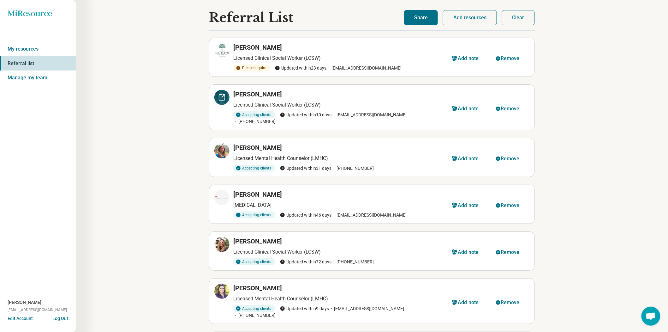
click at [230, 105] on div at bounding box center [222, 97] width 15 height 15
click at [503, 111] on div "Remove" at bounding box center [510, 108] width 19 height 5
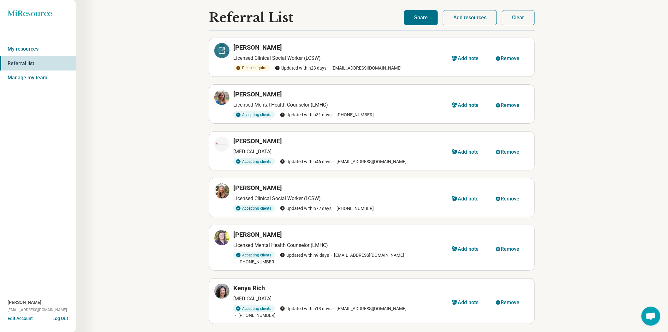
click at [222, 53] on icon at bounding box center [222, 51] width 8 height 8
click at [507, 61] on div "Remove" at bounding box center [510, 58] width 19 height 5
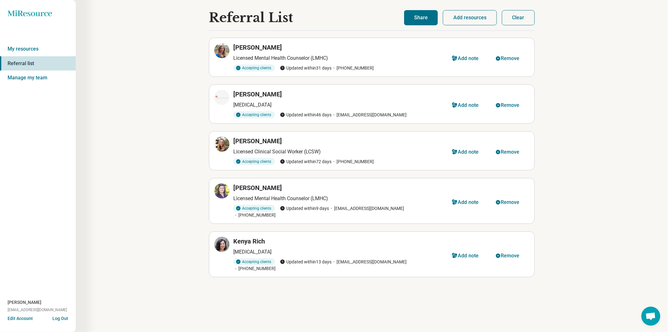
drag, startPoint x: 404, startPoint y: 18, endPoint x: 405, endPoint y: 23, distance: 5.8
click at [404, 18] on button "Share" at bounding box center [421, 17] width 34 height 15
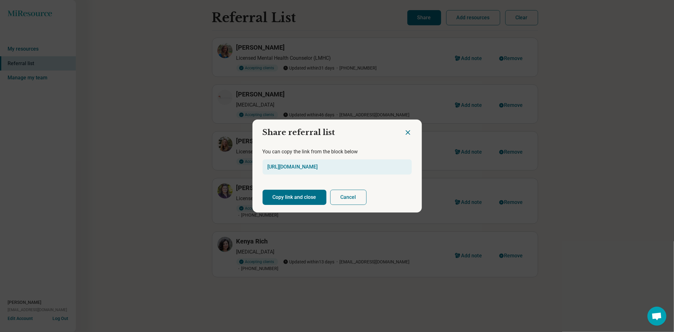
drag, startPoint x: 308, startPoint y: 201, endPoint x: 332, endPoint y: 287, distance: 88.8
click at [308, 202] on button "Copy link and close" at bounding box center [295, 197] width 64 height 15
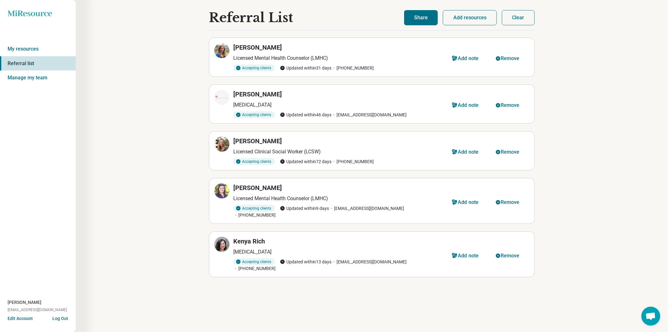
drag, startPoint x: 513, startPoint y: 19, endPoint x: 359, endPoint y: 1, distance: 155.0
click at [511, 19] on button "Clear" at bounding box center [518, 17] width 33 height 15
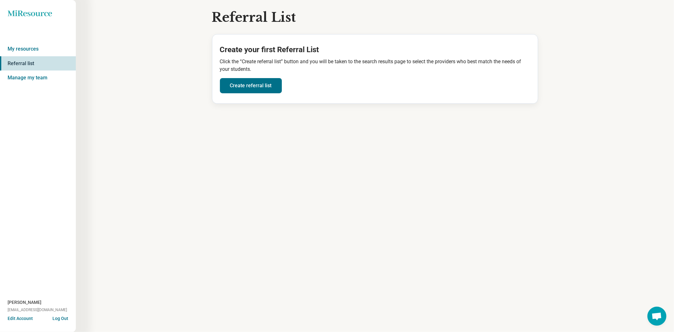
click at [22, 14] on icon at bounding box center [30, 13] width 44 height 6
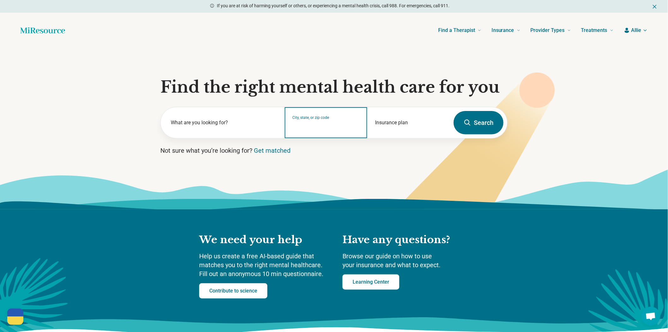
click at [311, 130] on input "City, state, or zip code" at bounding box center [326, 127] width 67 height 8
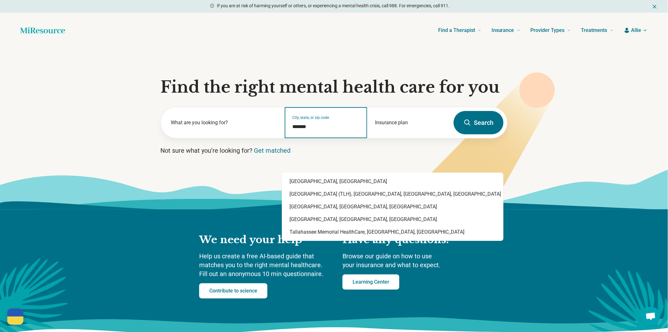
click at [307, 184] on div "Tallahassee, FL" at bounding box center [393, 181] width 222 height 13
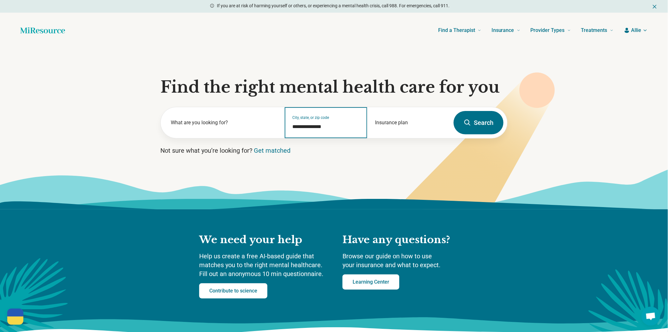
type input "**********"
click at [456, 134] on button "Search" at bounding box center [479, 122] width 50 height 23
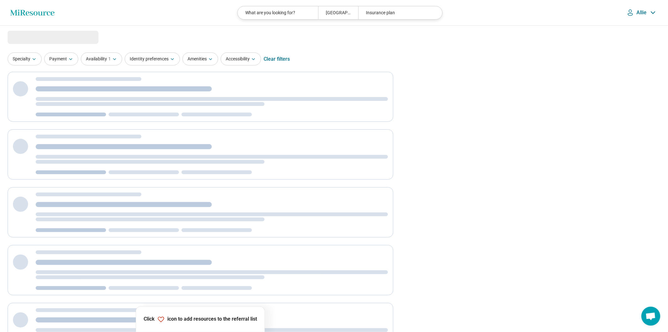
select select "***"
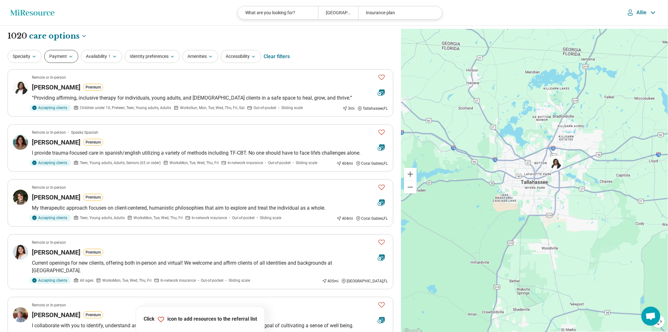
click at [60, 63] on button "Payment" at bounding box center [61, 56] width 34 height 13
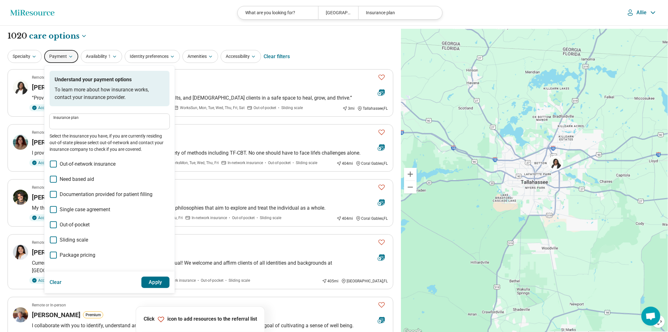
click at [80, 119] on label "Insurance plan" at bounding box center [109, 118] width 112 height 4
click at [80, 127] on input "Insurance plan" at bounding box center [109, 124] width 112 height 8
click at [71, 153] on p "Select the insurance you have, if you are currently residing out-of-state pleas…" at bounding box center [110, 143] width 120 height 20
click at [82, 129] on div "Insurance plan" at bounding box center [110, 121] width 120 height 15
click at [82, 127] on input "Insurance plan" at bounding box center [109, 124] width 112 height 8
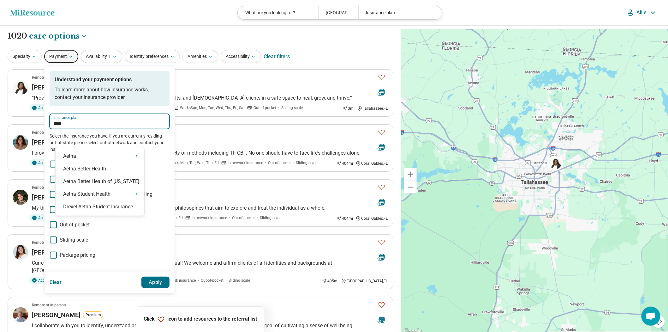
type input "*****"
click at [92, 156] on div "Aetna" at bounding box center [100, 156] width 89 height 13
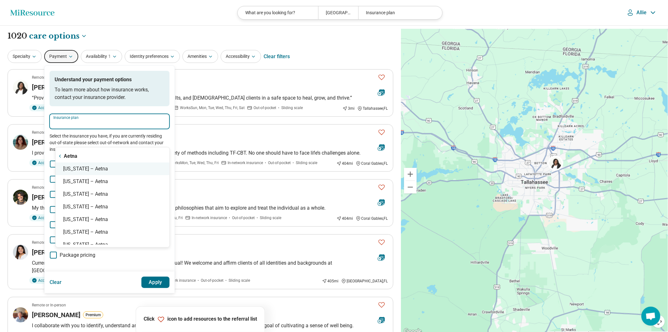
click at [91, 169] on div "Florida – Aetna" at bounding box center [113, 168] width 114 height 13
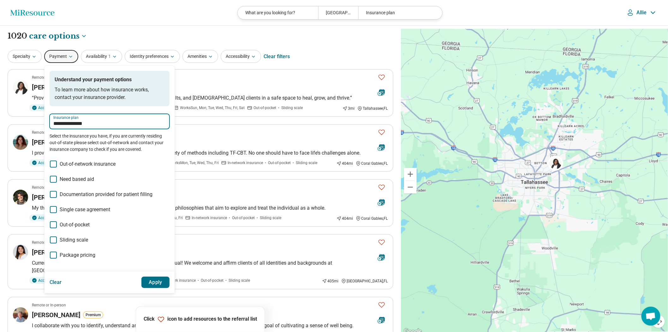
type input "**********"
click at [170, 288] on button "Apply" at bounding box center [156, 281] width 28 height 11
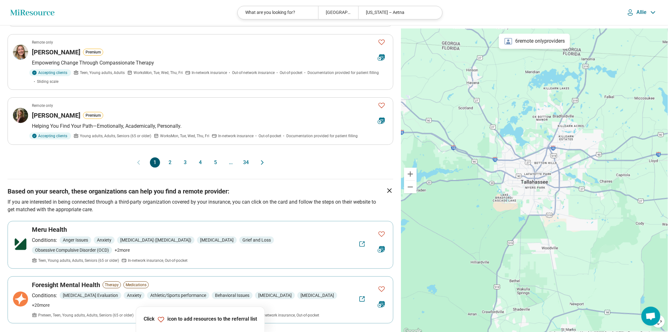
scroll to position [561, 0]
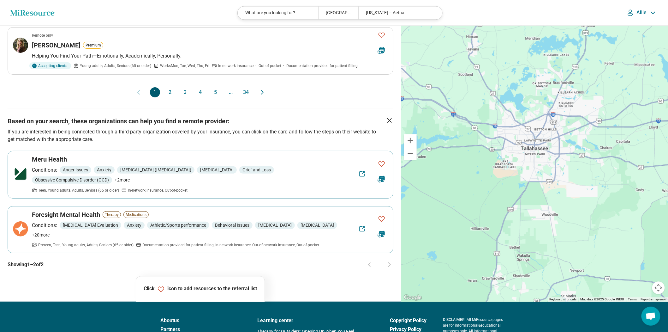
click at [170, 97] on button "2" at bounding box center [170, 92] width 10 height 10
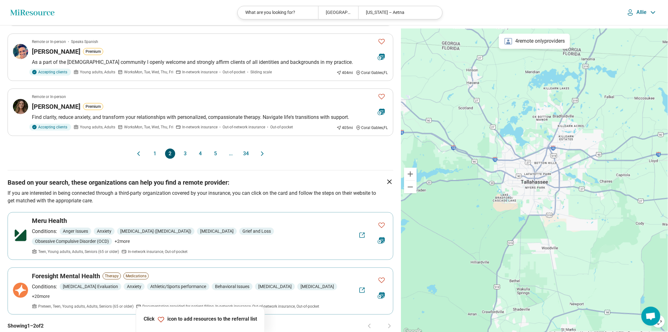
scroll to position [526, 0]
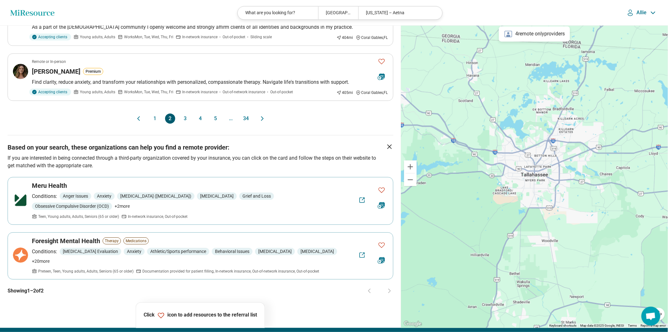
click at [183, 124] on button "3" at bounding box center [185, 118] width 10 height 10
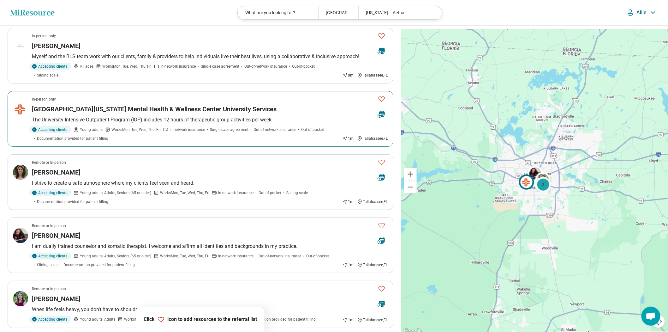
scroll to position [281, 0]
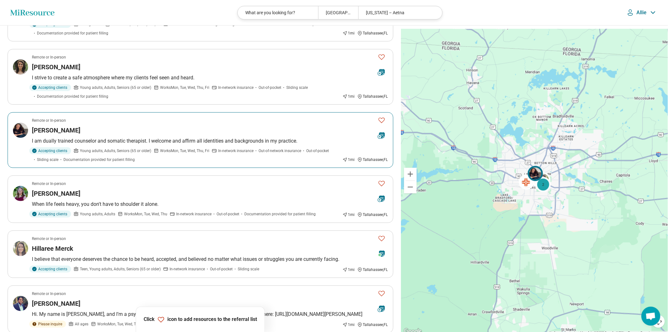
click at [382, 123] on icon "Favorite" at bounding box center [382, 120] width 6 height 5
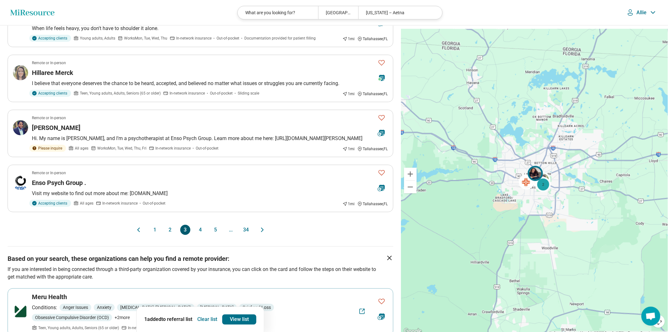
scroll to position [491, 0]
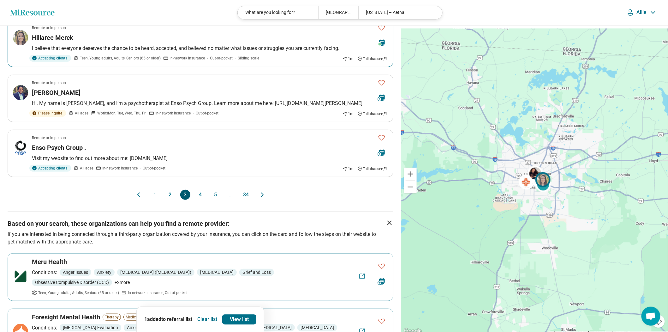
click at [381, 31] on icon "Favorite" at bounding box center [382, 28] width 8 height 8
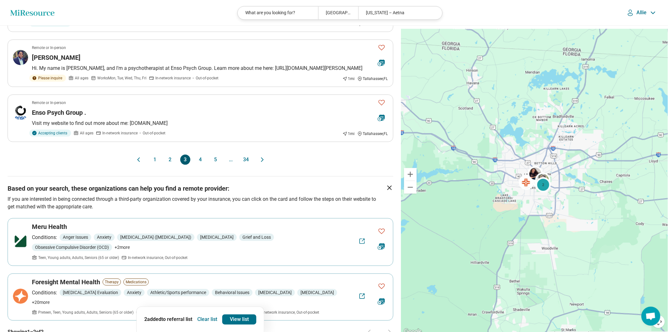
click at [197, 165] on button "4" at bounding box center [201, 159] width 10 height 10
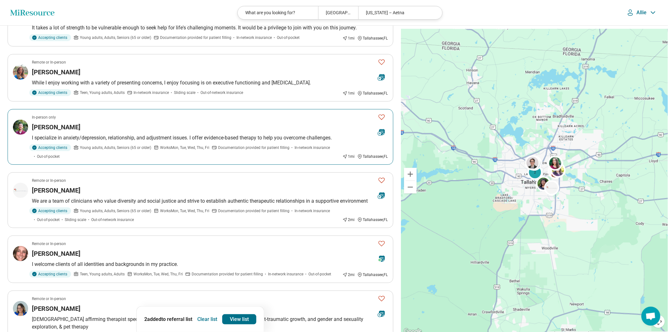
scroll to position [105, 0]
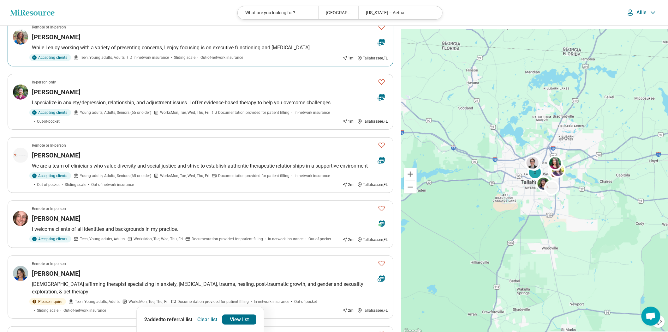
click at [298, 66] on article "Remote or In-person Lindsey Kaempfer While I enjoy working with a variety of pr…" at bounding box center [201, 42] width 386 height 47
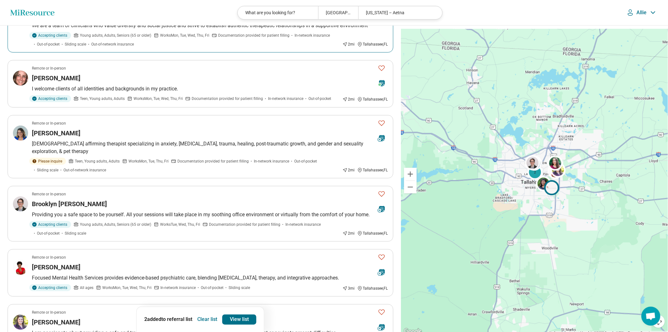
scroll to position [281, 0]
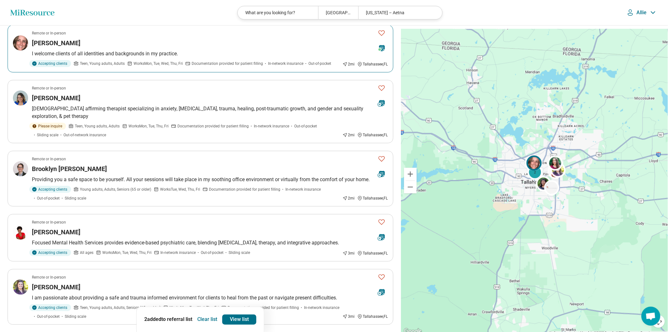
click at [210, 57] on p "I welcome clients of all identities and backgrounds in my practice." at bounding box center [210, 54] width 356 height 8
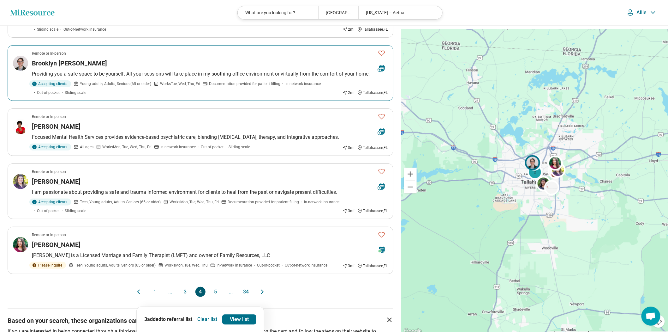
scroll to position [421, 0]
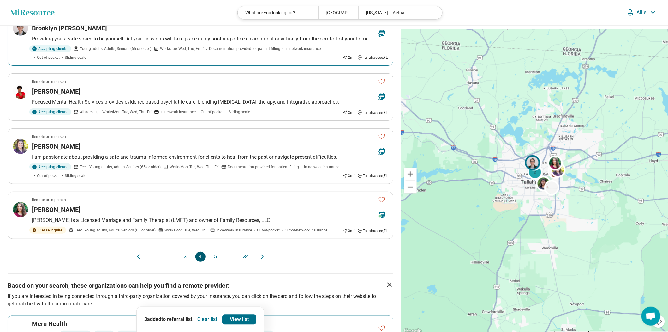
click at [380, 22] on icon "Favorite" at bounding box center [382, 18] width 8 height 8
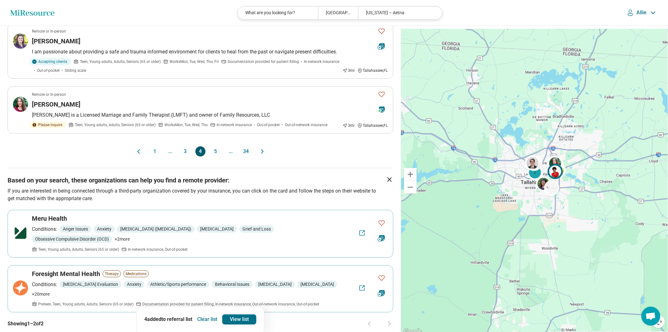
scroll to position [561, 0]
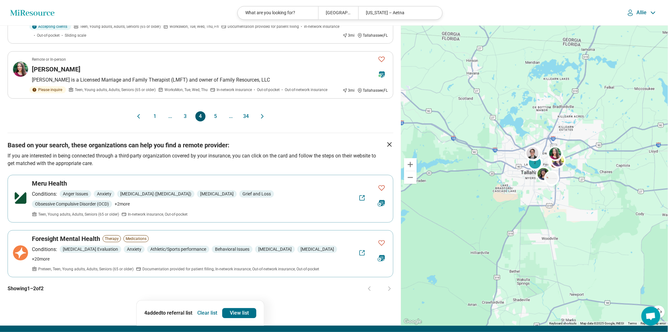
click at [219, 121] on button "5" at bounding box center [216, 116] width 10 height 10
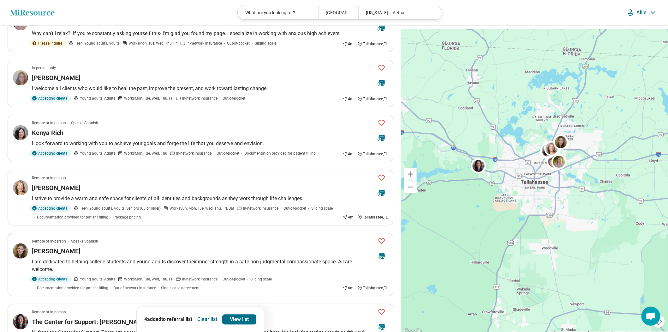
scroll to position [351, 0]
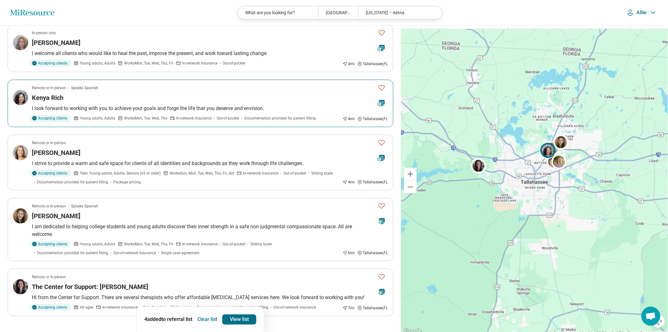
click at [380, 91] on icon "Favorite" at bounding box center [382, 88] width 8 height 8
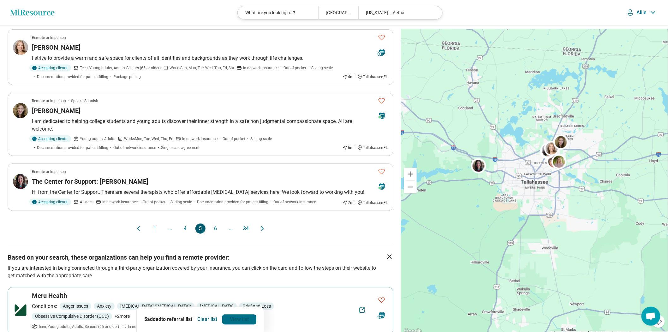
click at [249, 317] on link "View list" at bounding box center [239, 319] width 34 height 10
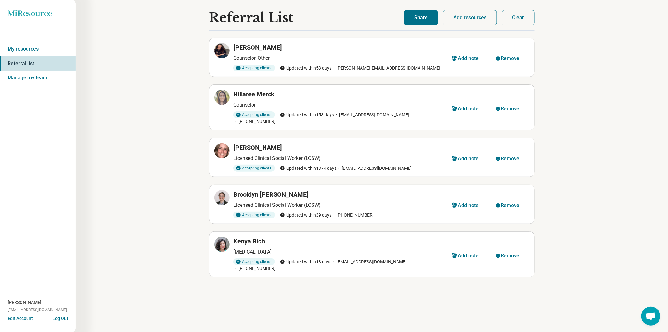
click at [406, 18] on button "Share" at bounding box center [421, 17] width 34 height 15
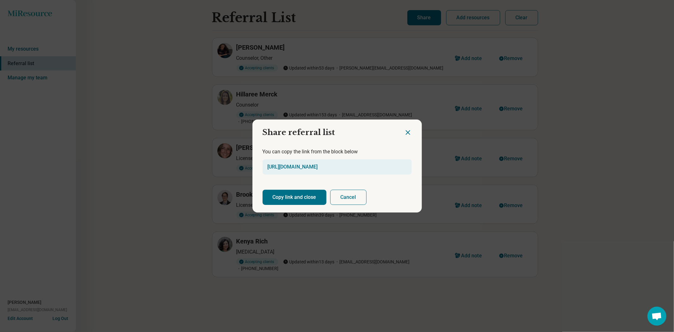
click at [312, 203] on button "Copy link and close" at bounding box center [295, 197] width 64 height 15
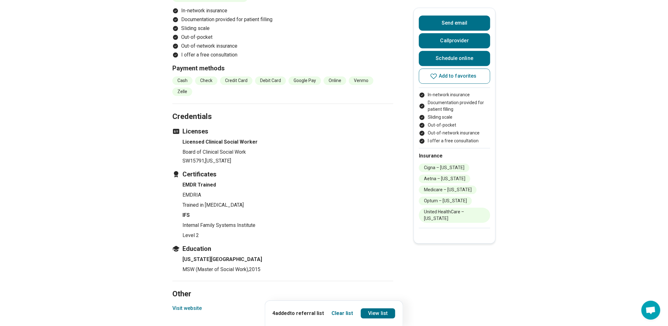
scroll to position [948, 0]
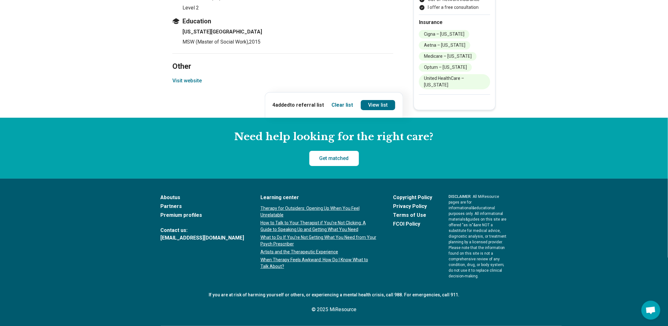
click at [191, 85] on button "Visit website" at bounding box center [186, 81] width 29 height 8
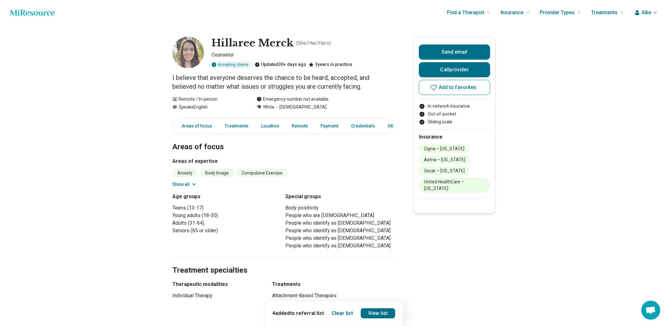
scroll to position [35, 0]
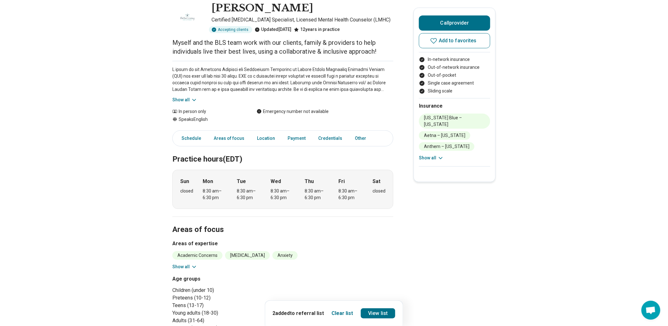
scroll to position [70, 0]
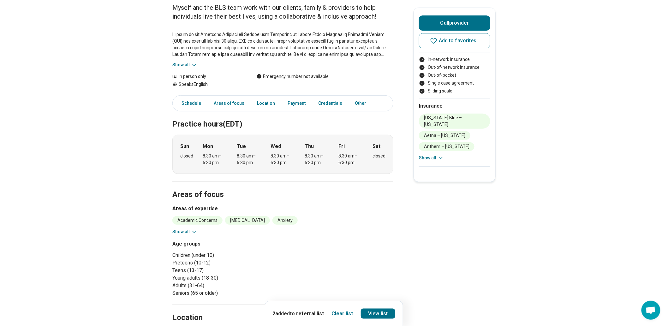
click at [185, 68] on button "Show all" at bounding box center [184, 65] width 25 height 7
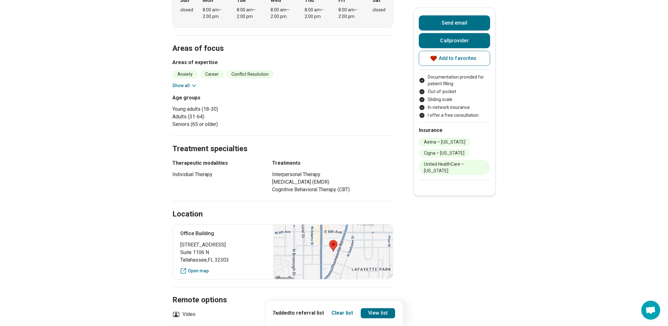
scroll to position [245, 0]
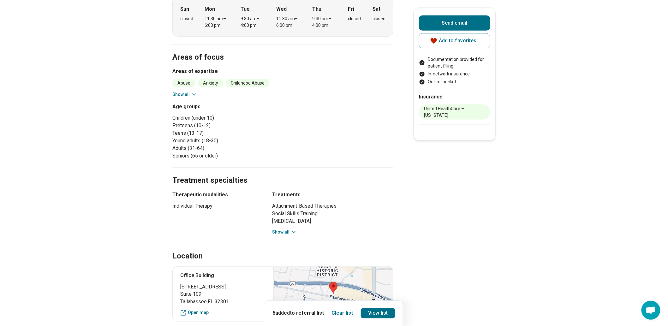
scroll to position [245, 0]
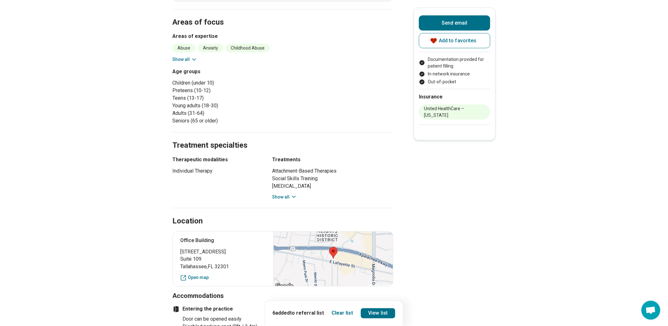
click at [185, 63] on button "Show all" at bounding box center [184, 59] width 25 height 7
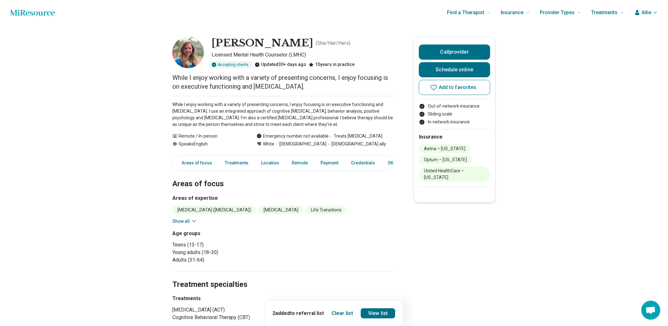
click at [187, 225] on button "Show all" at bounding box center [184, 221] width 25 height 7
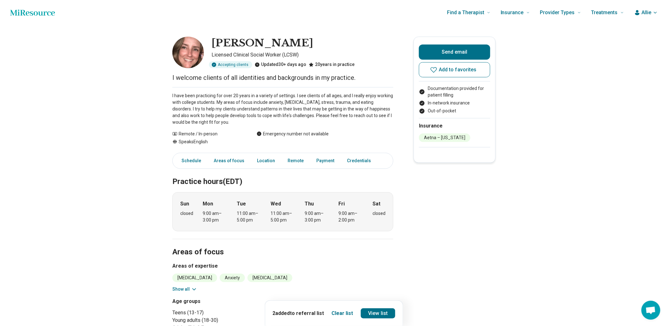
scroll to position [105, 0]
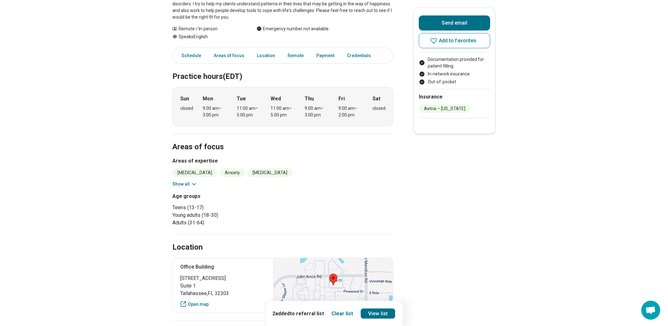
click at [194, 188] on button "Show all" at bounding box center [184, 184] width 25 height 7
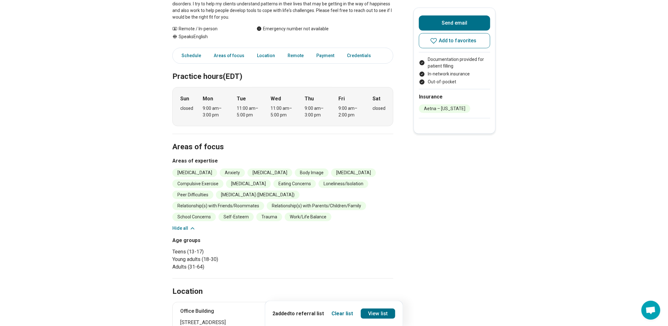
drag, startPoint x: 445, startPoint y: 46, endPoint x: 340, endPoint y: 5, distance: 113.5
click at [443, 43] on span "Add to favorites" at bounding box center [458, 40] width 38 height 5
